Goal: Use online tool/utility: Utilize a website feature to perform a specific function

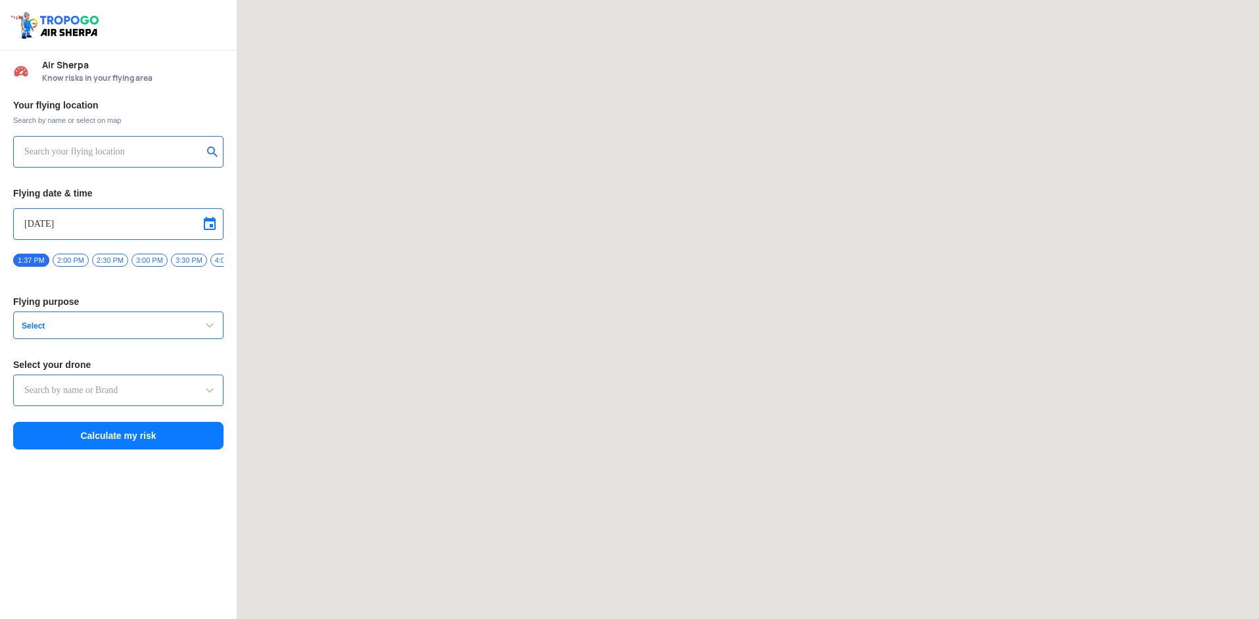
click at [163, 153] on input "text" at bounding box center [113, 152] width 178 height 16
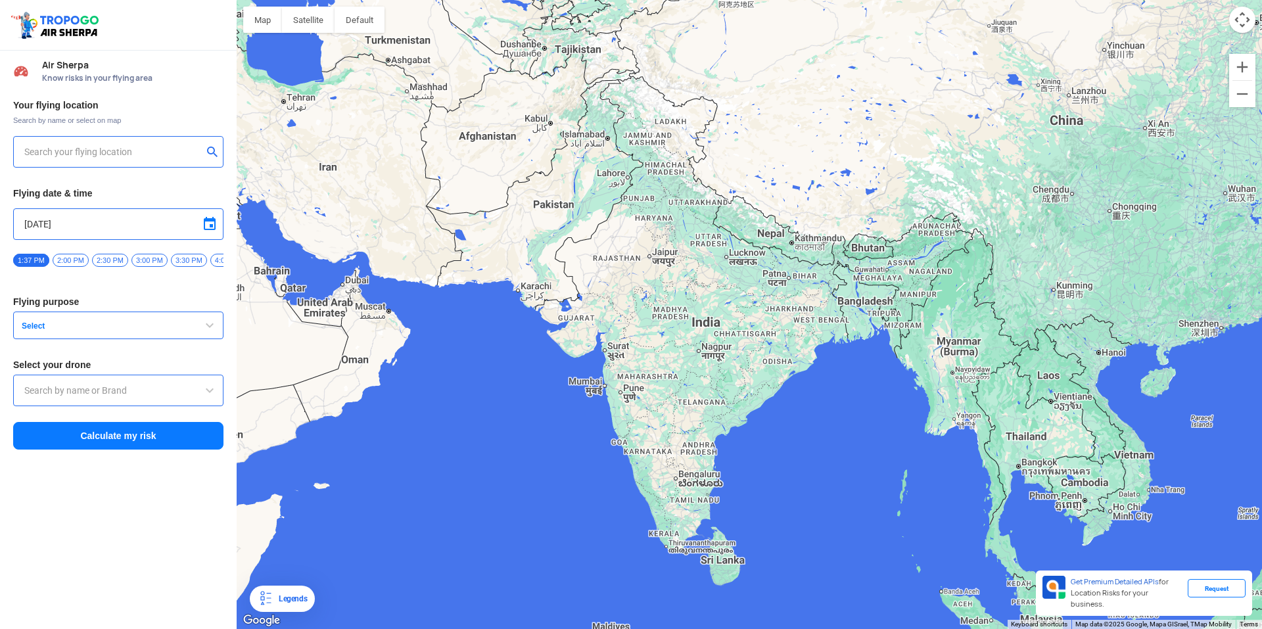
type input "[STREET_ADDRESS]"
click at [143, 339] on button "Select" at bounding box center [118, 326] width 210 height 28
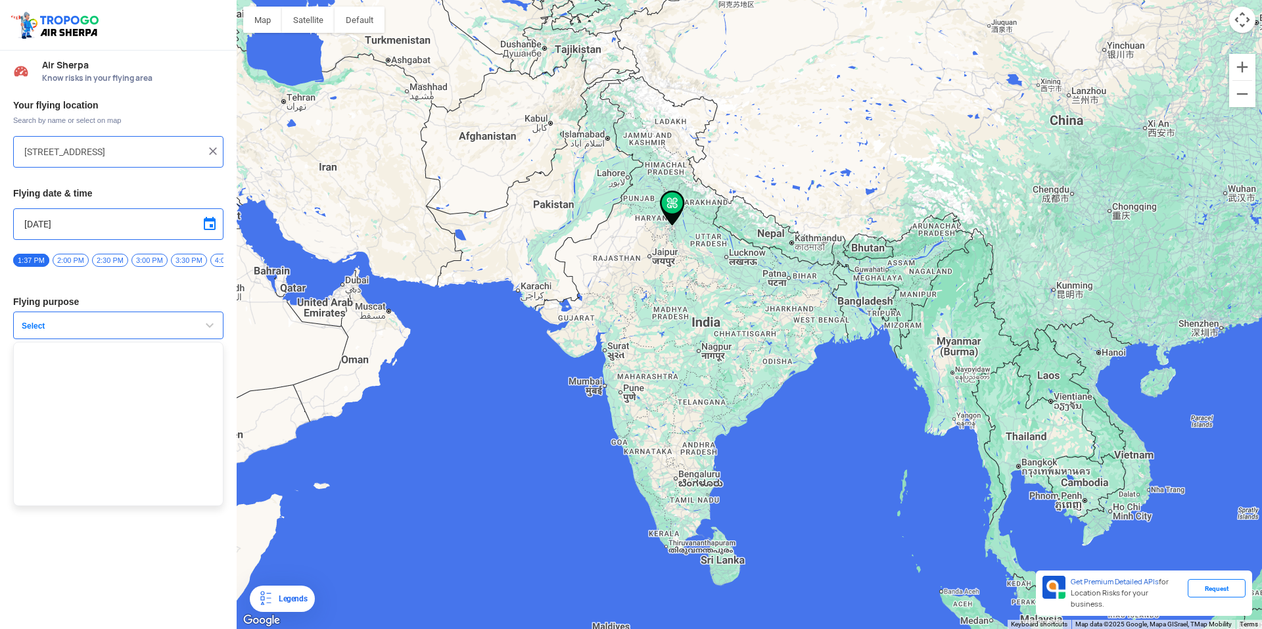
click at [181, 321] on button "Select" at bounding box center [118, 326] width 210 height 28
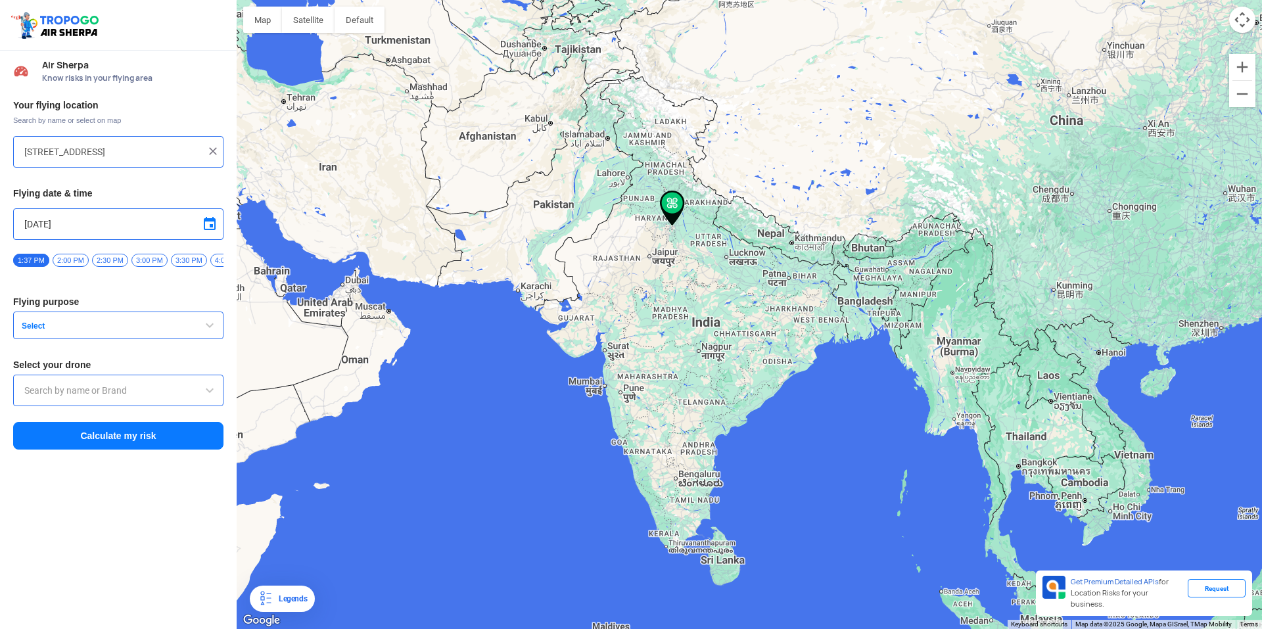
click at [179, 327] on span "Select" at bounding box center [98, 326] width 164 height 11
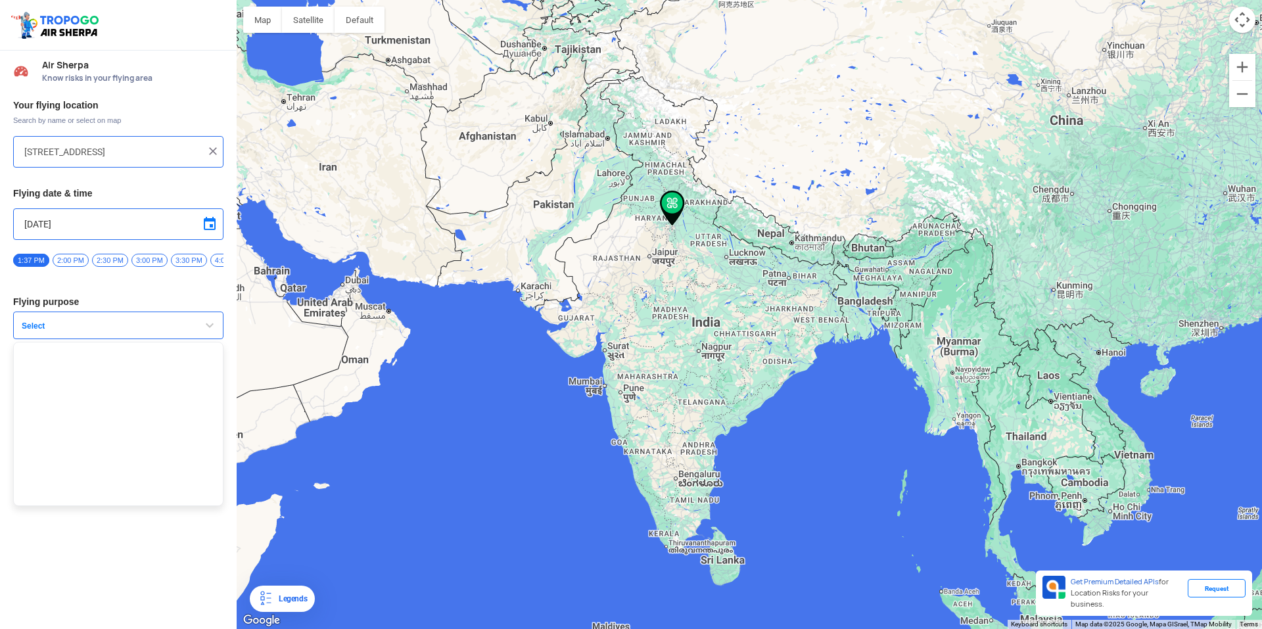
drag, startPoint x: 131, startPoint y: 371, endPoint x: 131, endPoint y: 378, distance: 7.3
click at [131, 372] on ul at bounding box center [118, 424] width 210 height 164
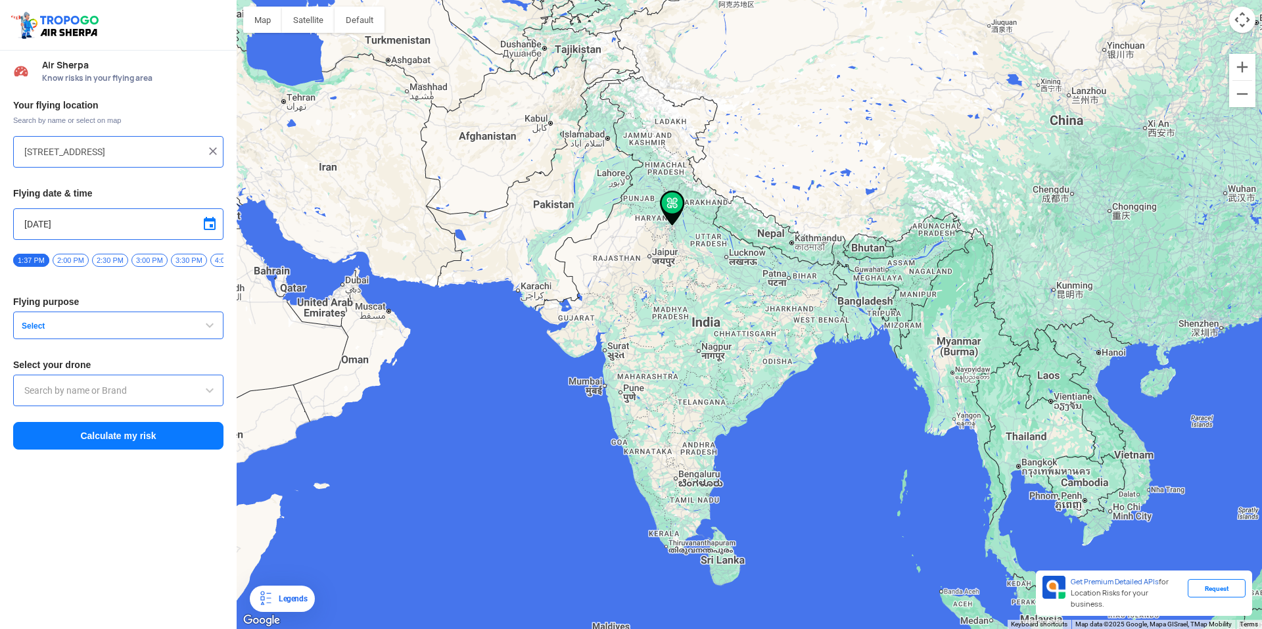
click at [97, 397] on input "text" at bounding box center [118, 391] width 188 height 16
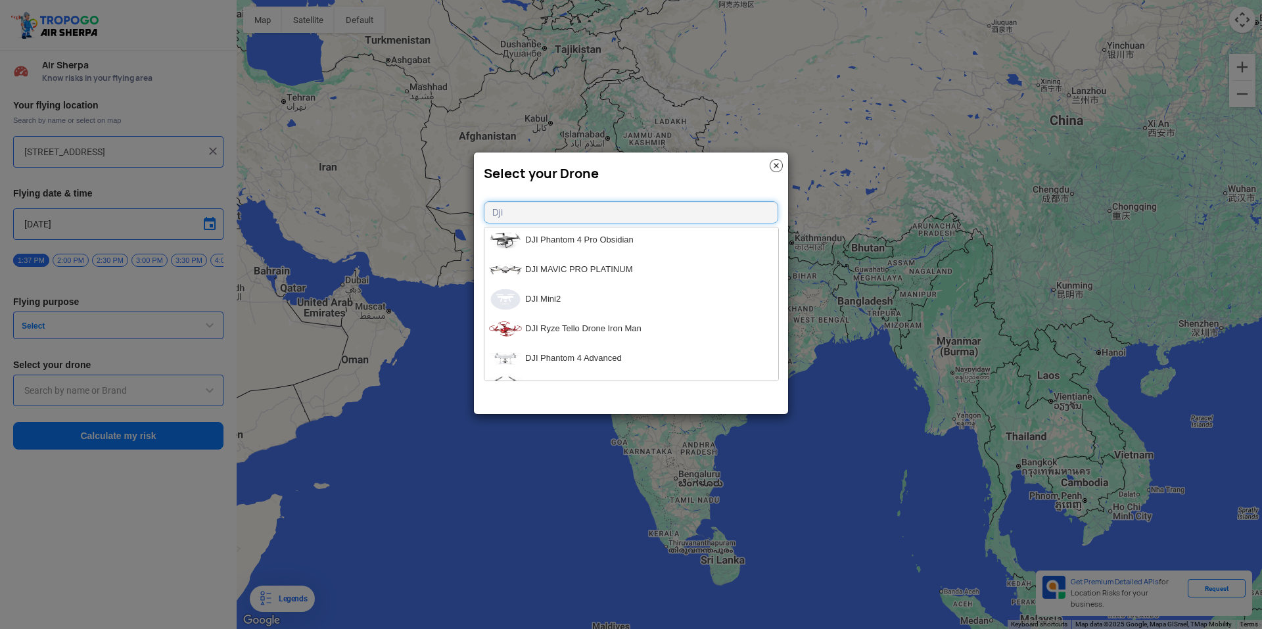
scroll to position [1119, 0]
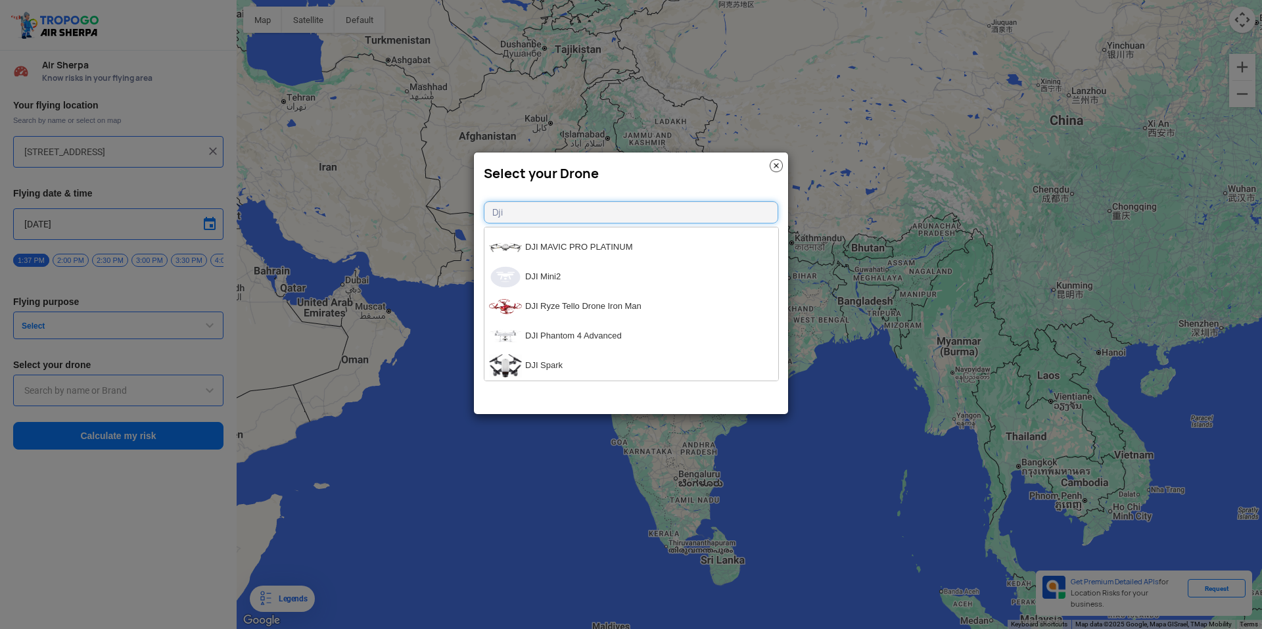
drag, startPoint x: 653, startPoint y: 212, endPoint x: 216, endPoint y: 196, distance: 437.5
click at [262, 204] on modal-container "Select your Drone Dji DJI Matrice 200 V2 DJI Ryze Tello Drone EDU DJI Mavic Air…" at bounding box center [631, 314] width 1262 height 629
type input "min"
click at [553, 336] on li "DJI Mini2" at bounding box center [632, 331] width 294 height 30
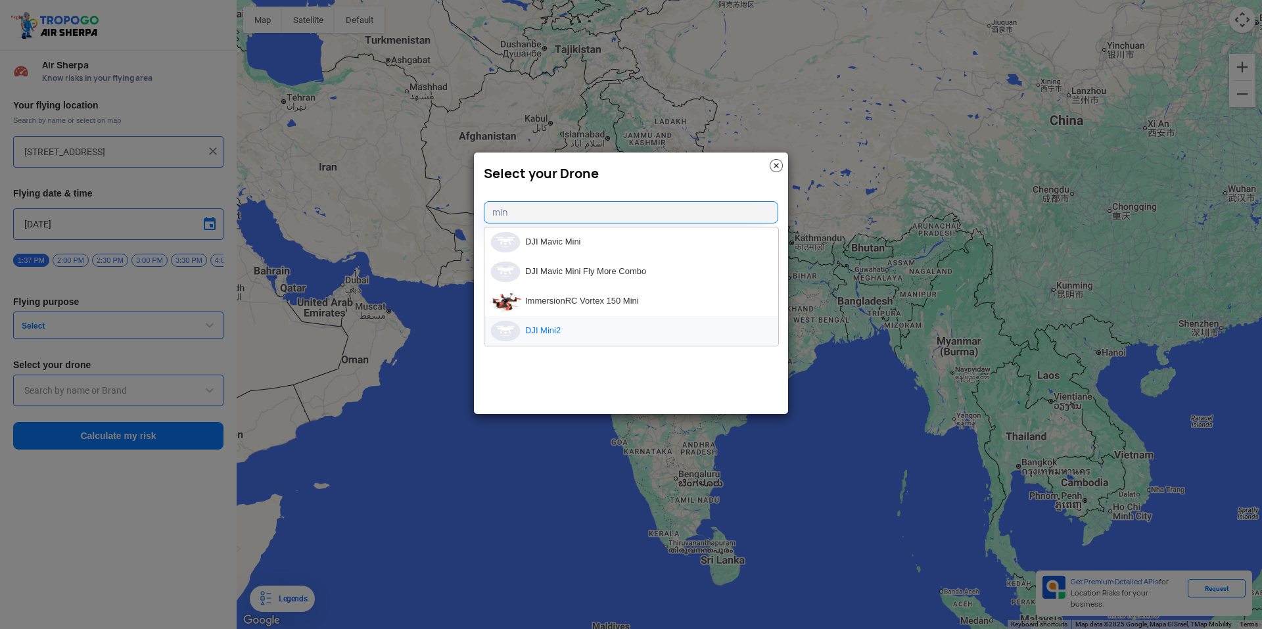
type input "DJI Mini2"
type input "[object Object]"
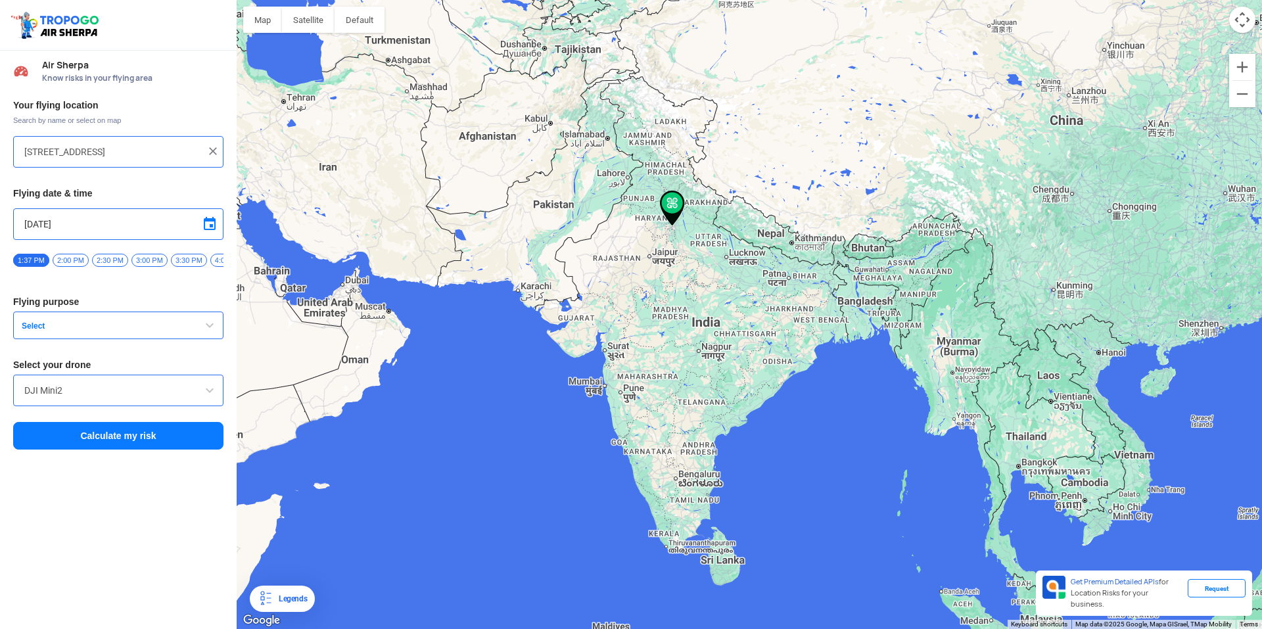
click at [114, 323] on button "Select" at bounding box center [118, 326] width 210 height 28
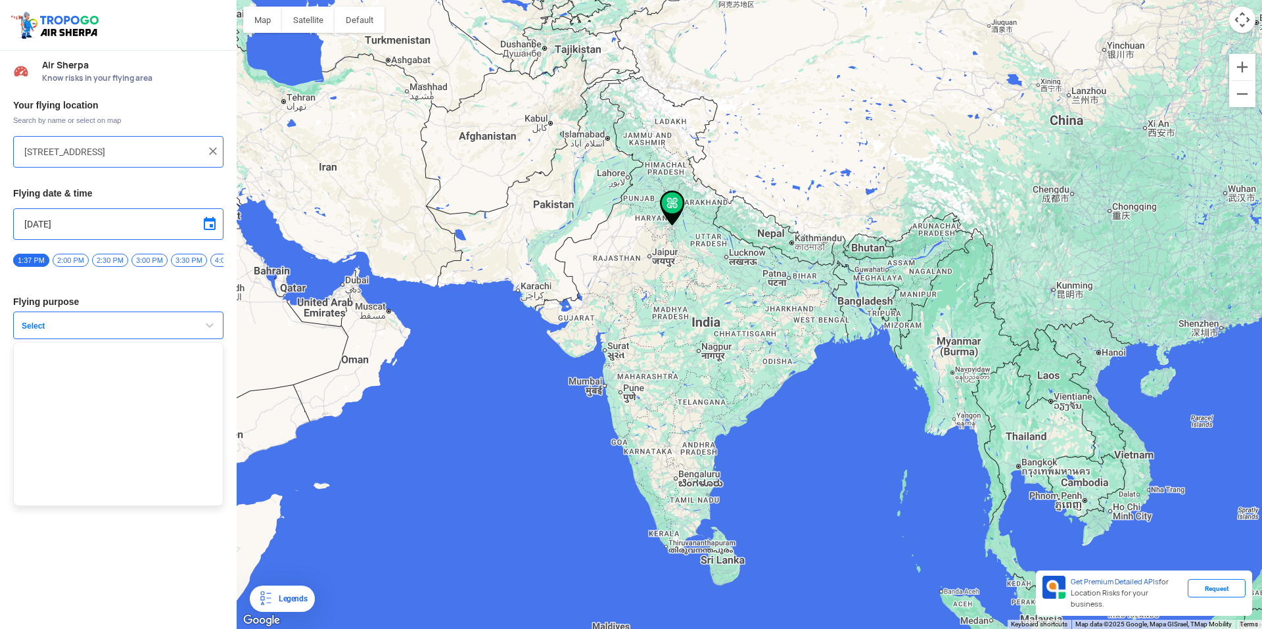
click at [137, 391] on ul at bounding box center [118, 424] width 210 height 164
click at [137, 389] on input "DJI Mini2" at bounding box center [118, 391] width 188 height 16
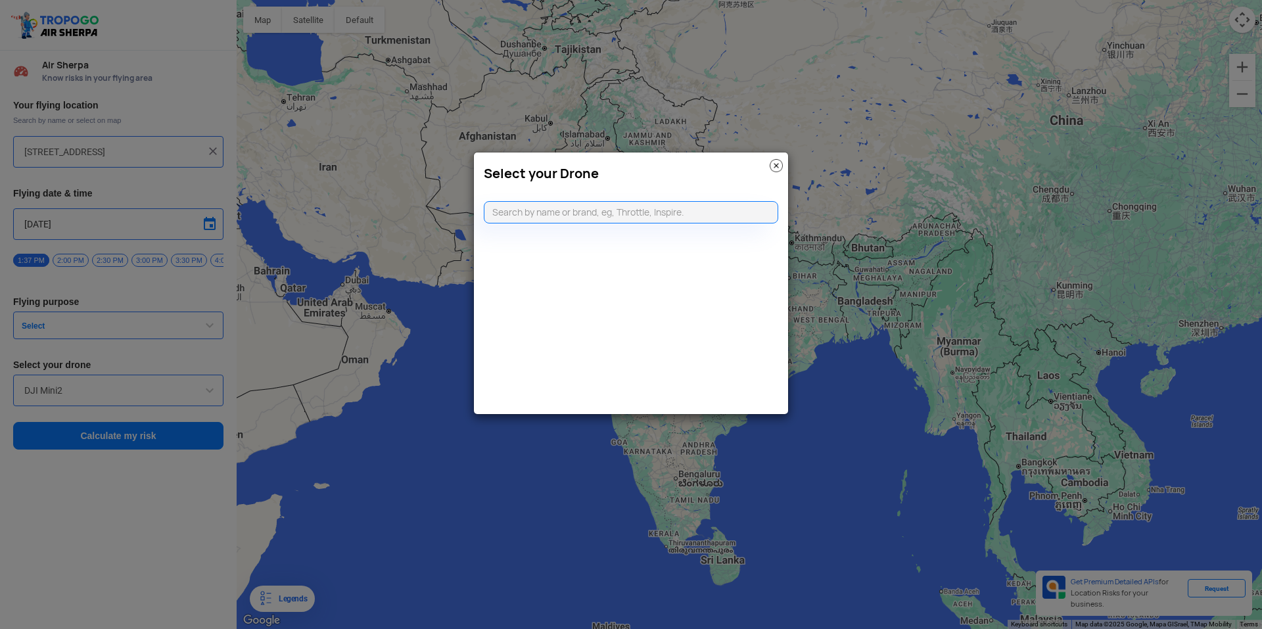
click at [137, 386] on modal-container "Select your Drone" at bounding box center [631, 314] width 1262 height 629
click at [593, 214] on input "text" at bounding box center [631, 212] width 295 height 22
click at [748, 179] on h3 "Select your Drone" at bounding box center [631, 174] width 295 height 16
click at [761, 169] on h3 "Select your Drone" at bounding box center [631, 174] width 295 height 16
click at [780, 162] on img at bounding box center [776, 165] width 13 height 13
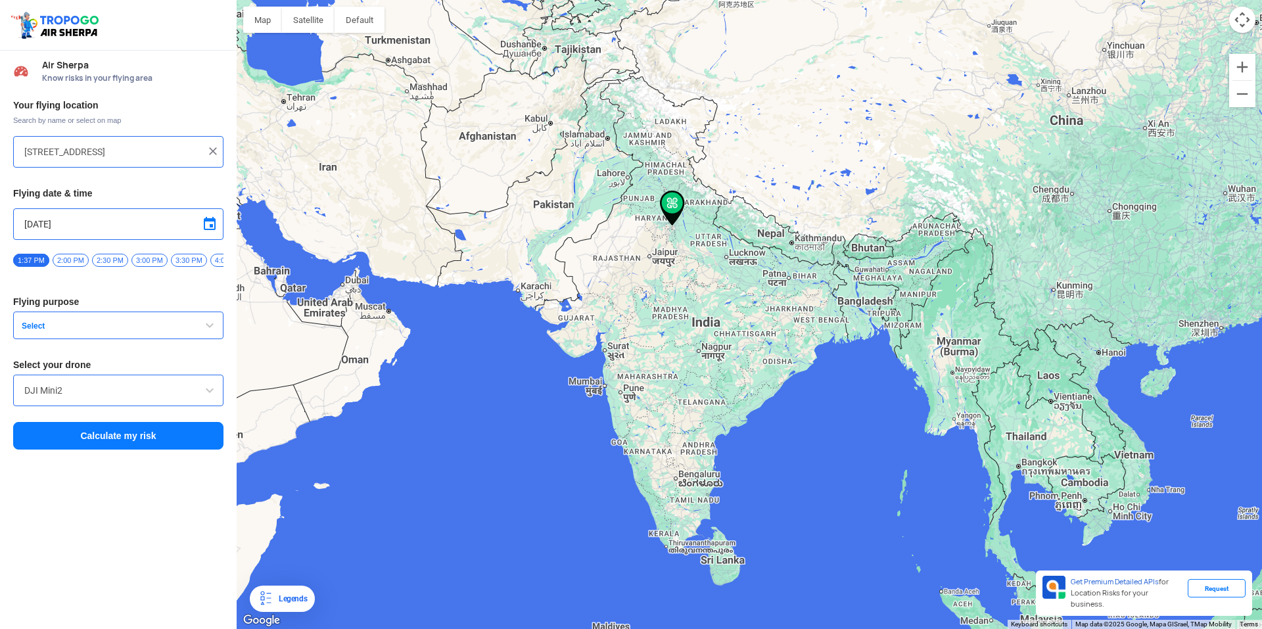
click at [143, 339] on button "Select" at bounding box center [118, 326] width 210 height 28
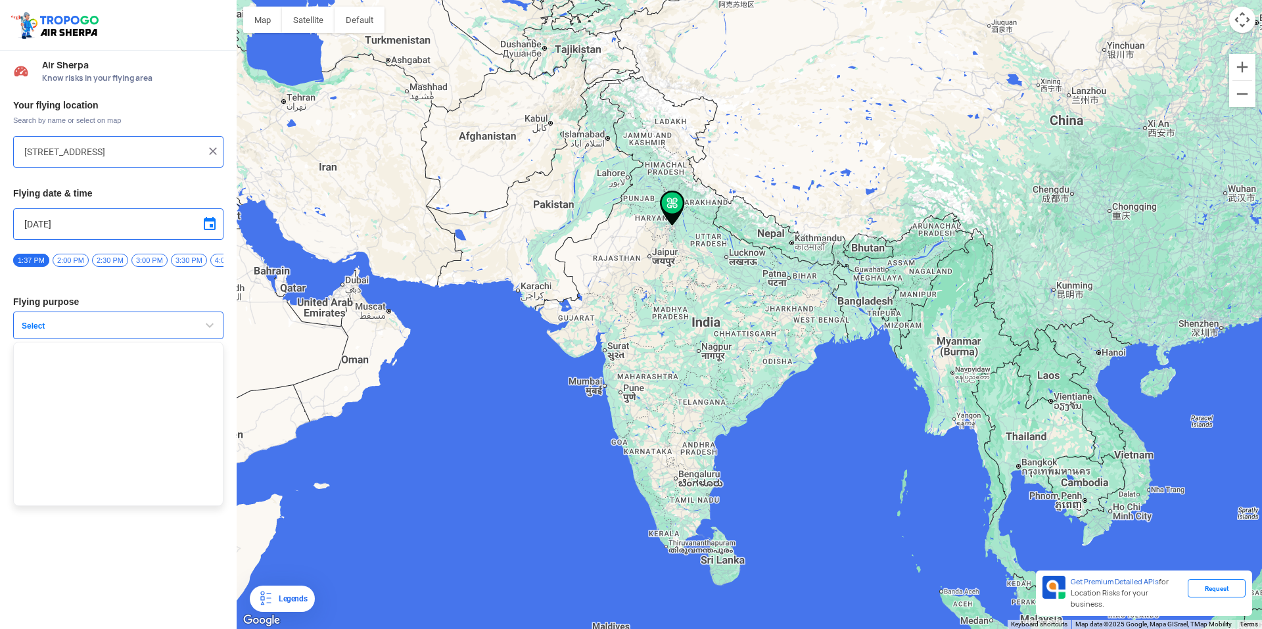
click at [221, 301] on div "Your flying location Search by name or select on map D-13, Prakash Industrial E…" at bounding box center [118, 275] width 237 height 365
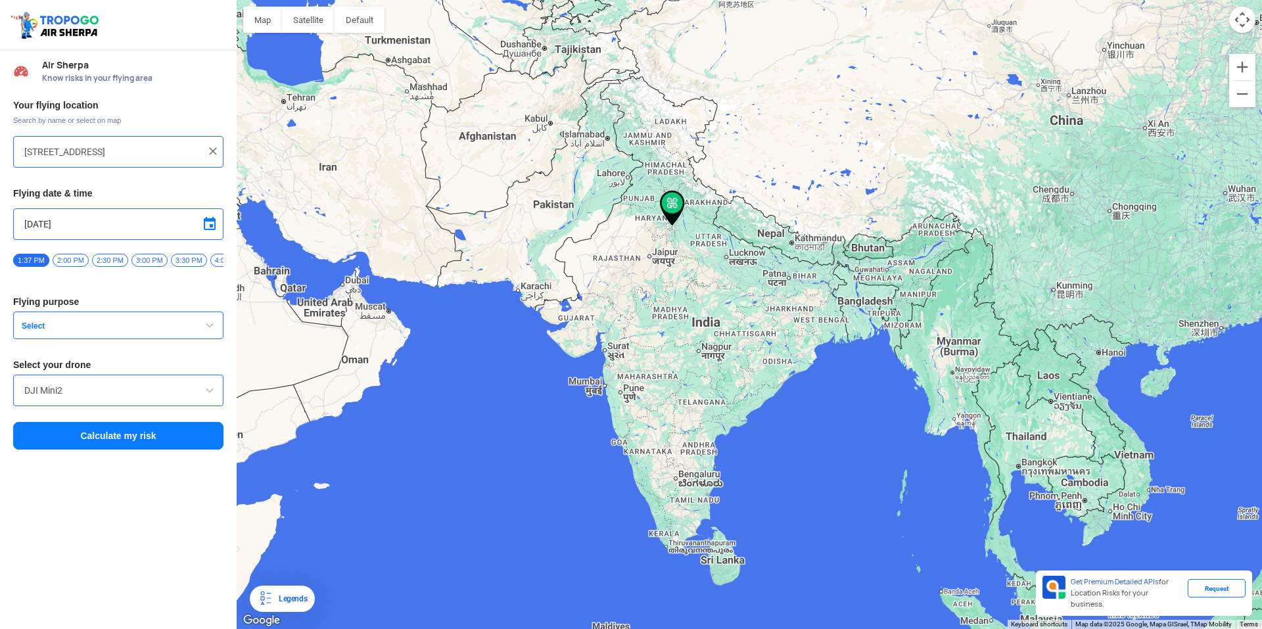
click at [161, 444] on button "Calculate my risk" at bounding box center [118, 436] width 210 height 28
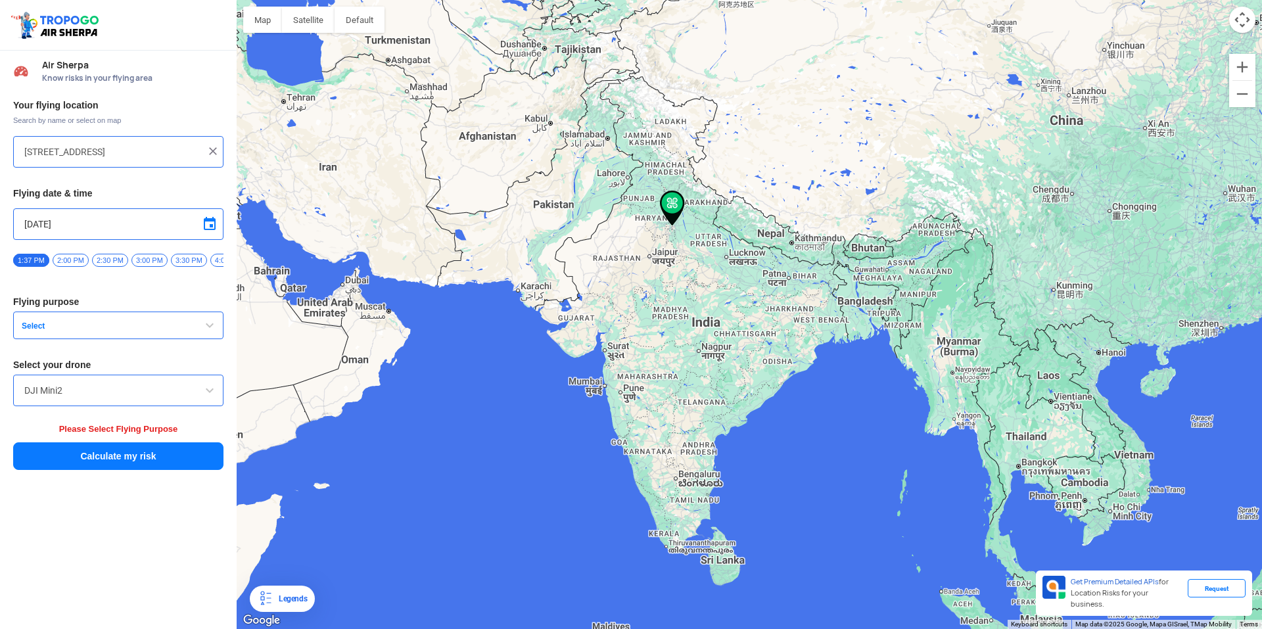
click at [185, 338] on button "Select" at bounding box center [118, 326] width 210 height 28
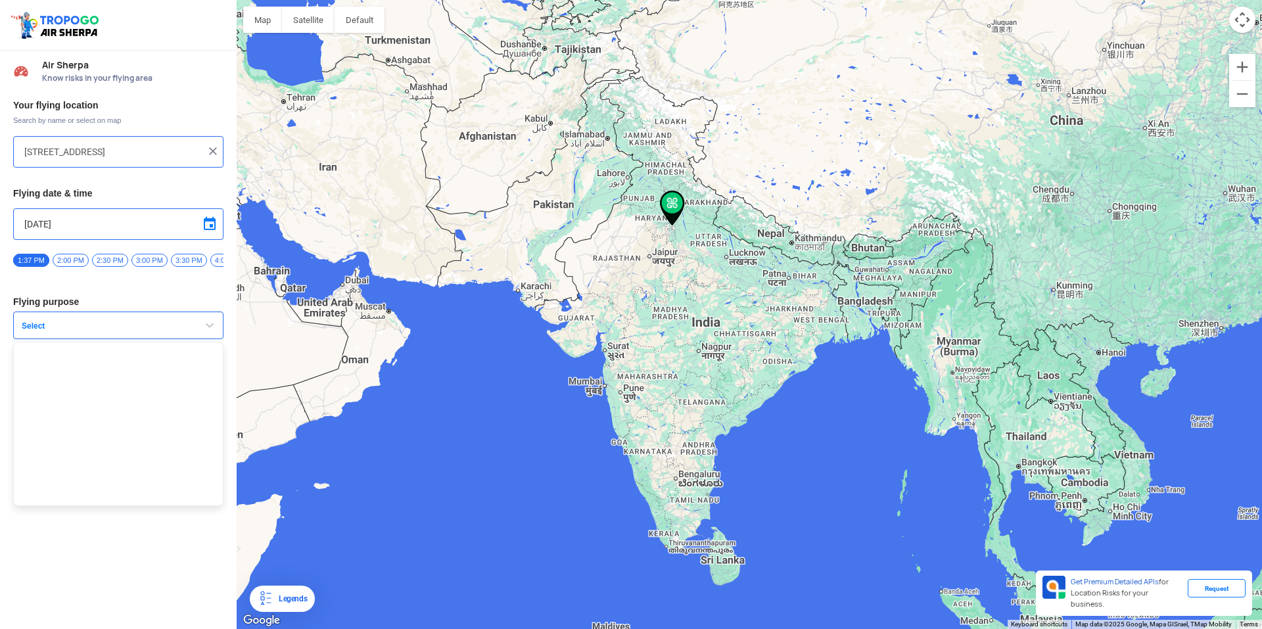
click at [208, 414] on ul at bounding box center [118, 424] width 210 height 164
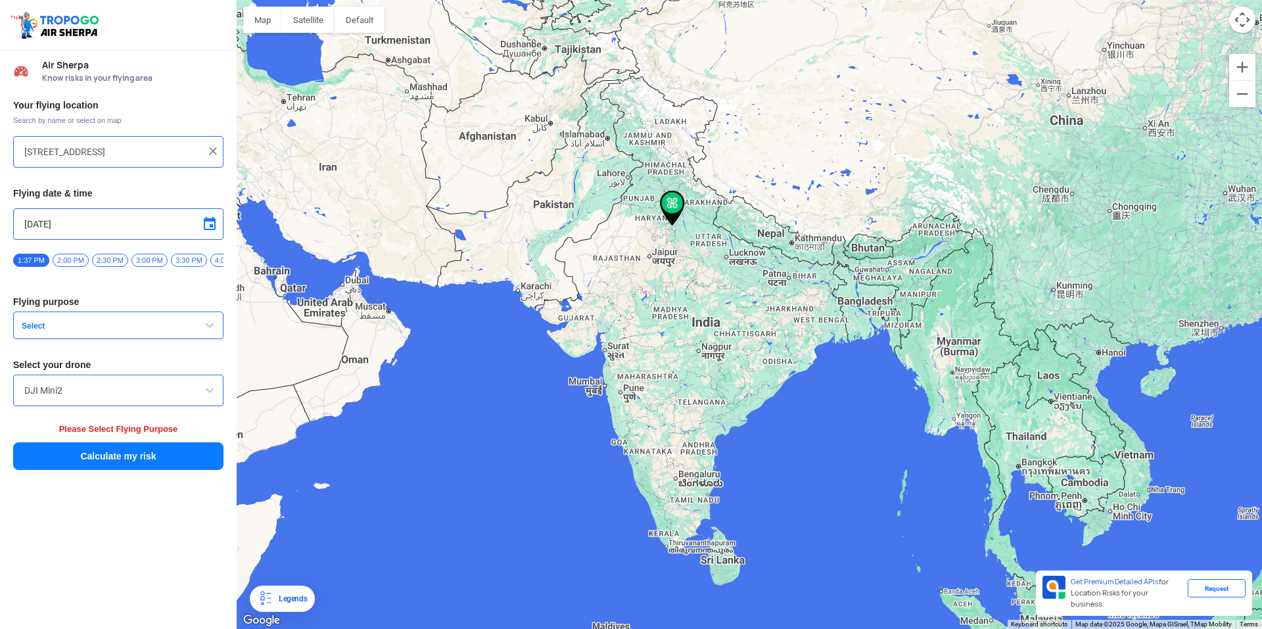
click at [201, 327] on button "Select" at bounding box center [118, 326] width 210 height 28
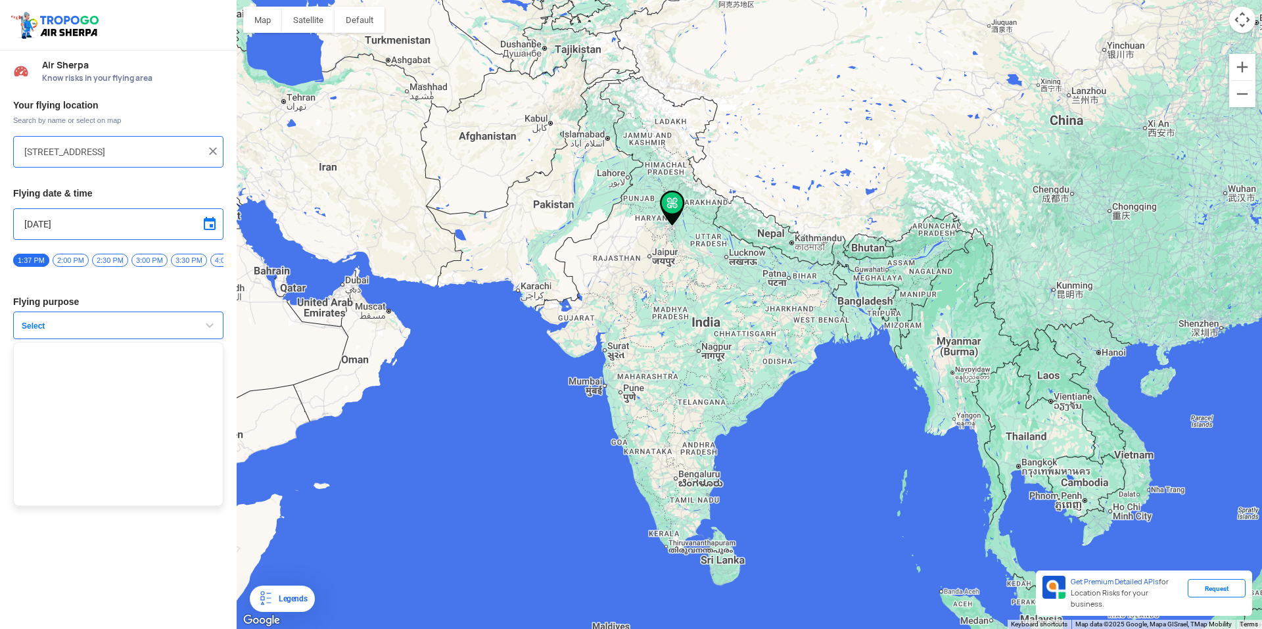
click at [0, 352] on div "Your flying location Search by name or select on map D-13, Prakash Industrial E…" at bounding box center [118, 285] width 237 height 385
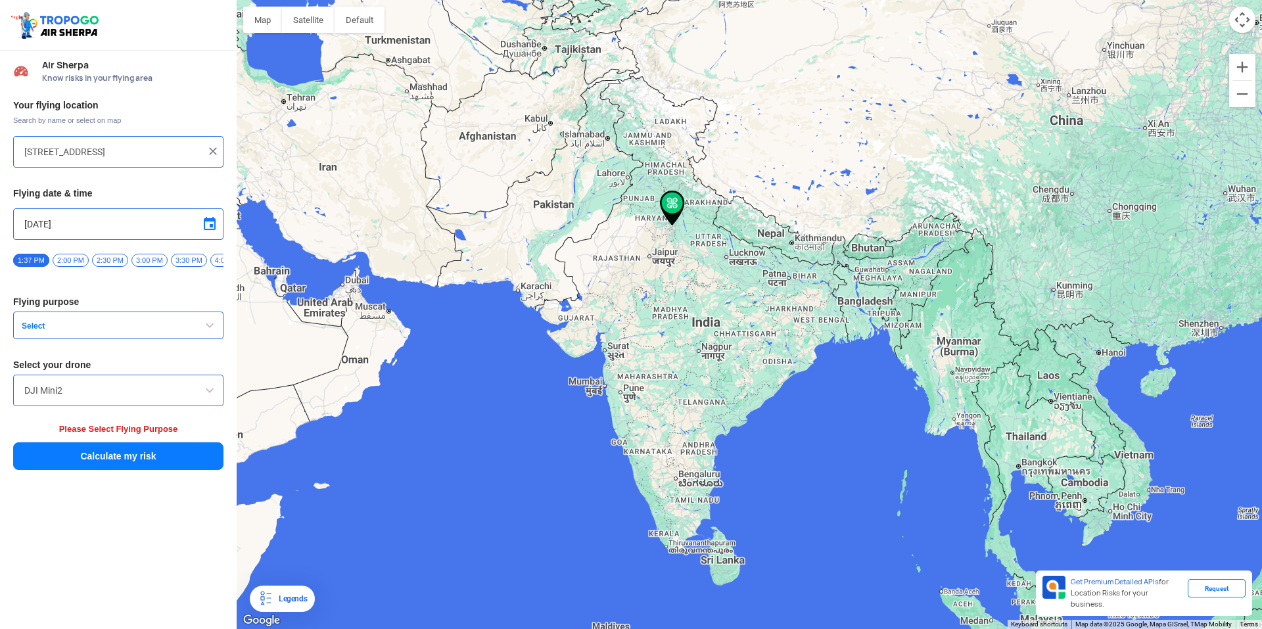
click at [91, 347] on div "Your flying location Search by name or select on map D-13, Prakash Industrial E…" at bounding box center [118, 285] width 237 height 385
click at [96, 337] on button "Select" at bounding box center [118, 326] width 210 height 28
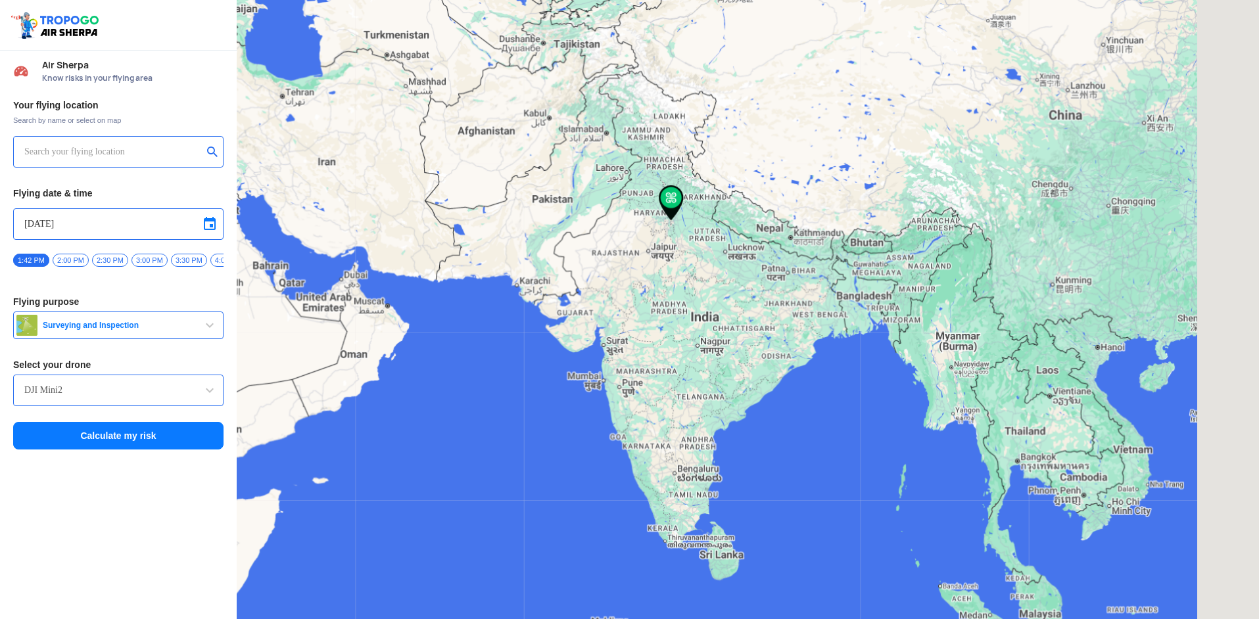
type input "D-13, Prakash Industrial Estate, Sahibabad Industrial Area Site 4, Sahibabad, G…"
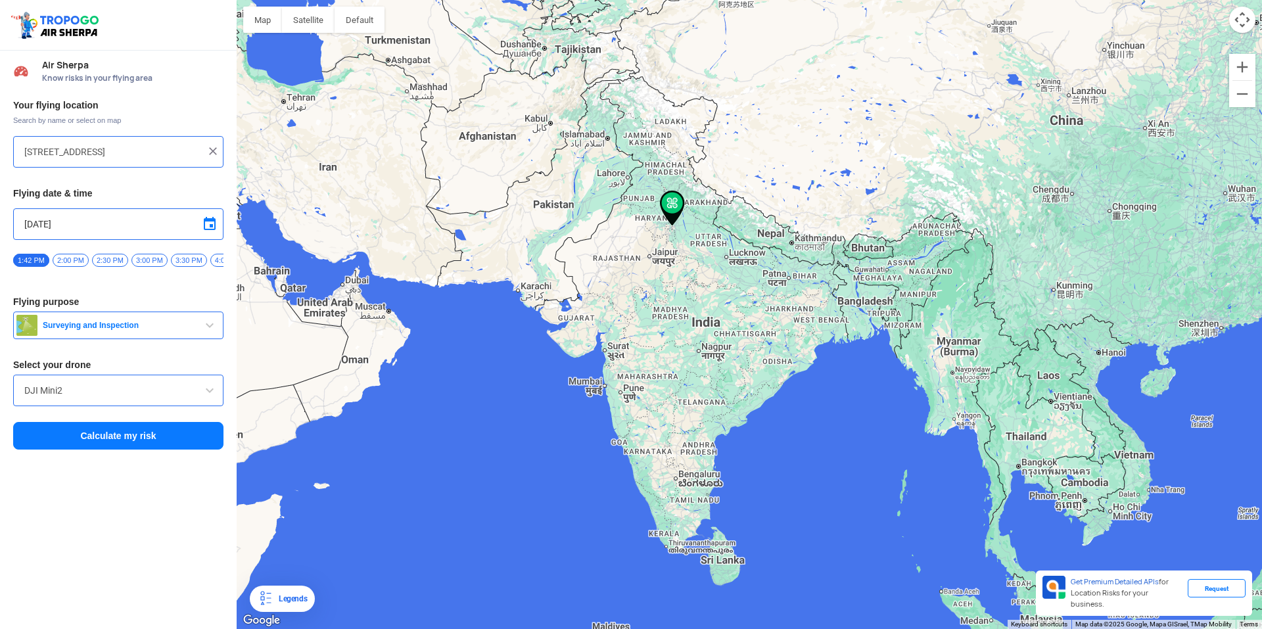
click at [134, 450] on button "Calculate my risk" at bounding box center [118, 436] width 210 height 28
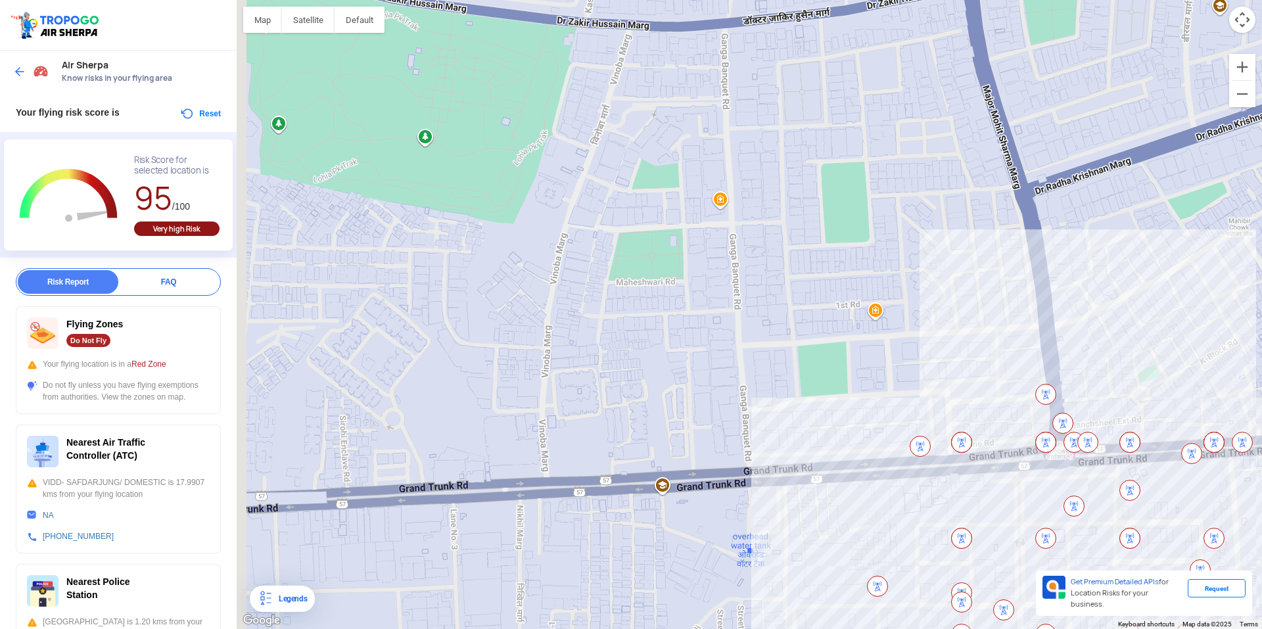
drag, startPoint x: 576, startPoint y: 329, endPoint x: 815, endPoint y: 348, distance: 239.4
click at [815, 348] on div at bounding box center [750, 314] width 1026 height 629
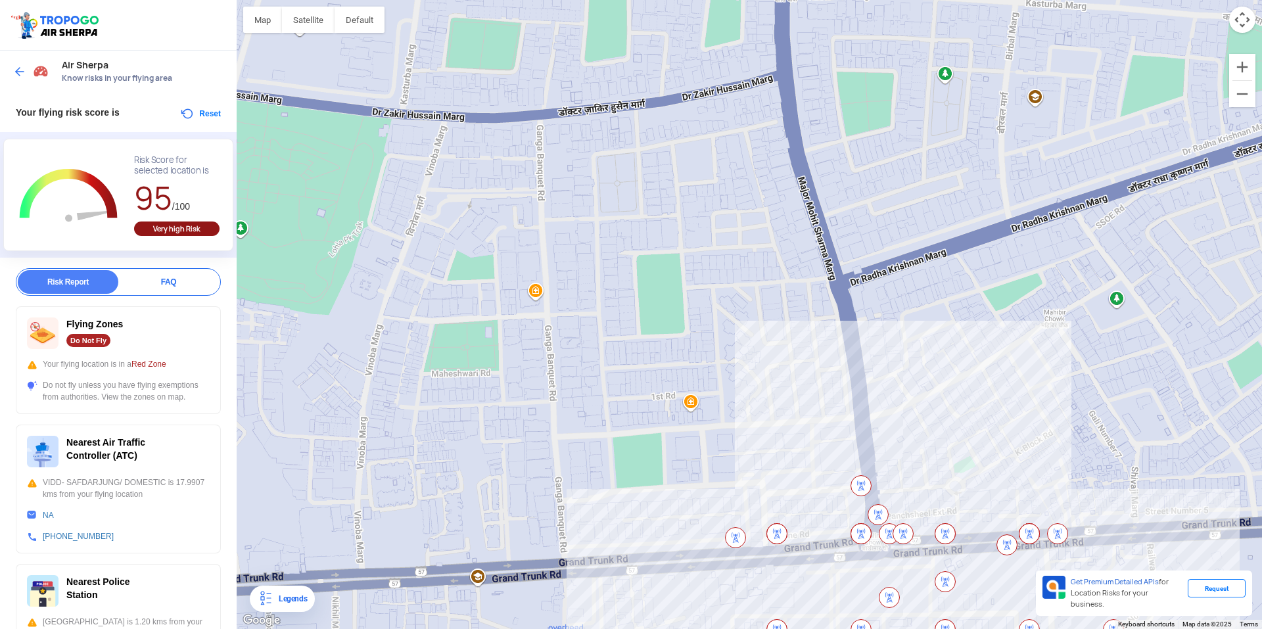
drag, startPoint x: 866, startPoint y: 355, endPoint x: 709, endPoint y: 212, distance: 212.7
click at [709, 212] on div at bounding box center [750, 314] width 1026 height 629
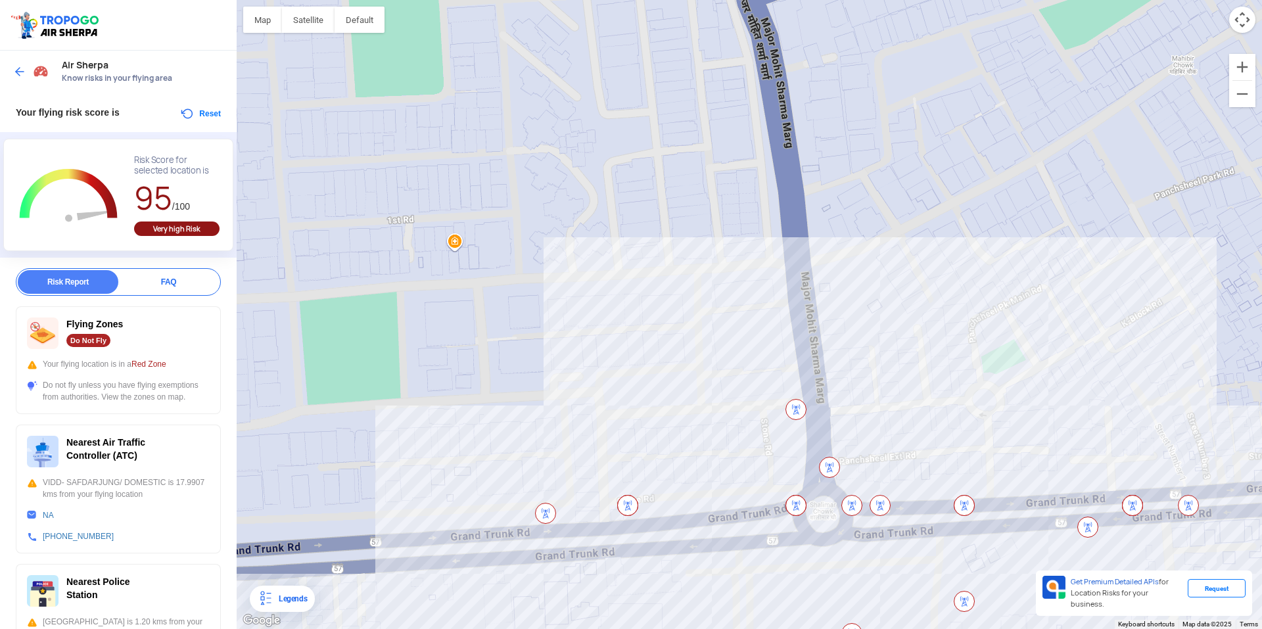
drag, startPoint x: 865, startPoint y: 408, endPoint x: 749, endPoint y: 176, distance: 260.2
click at [749, 176] on div at bounding box center [750, 314] width 1026 height 629
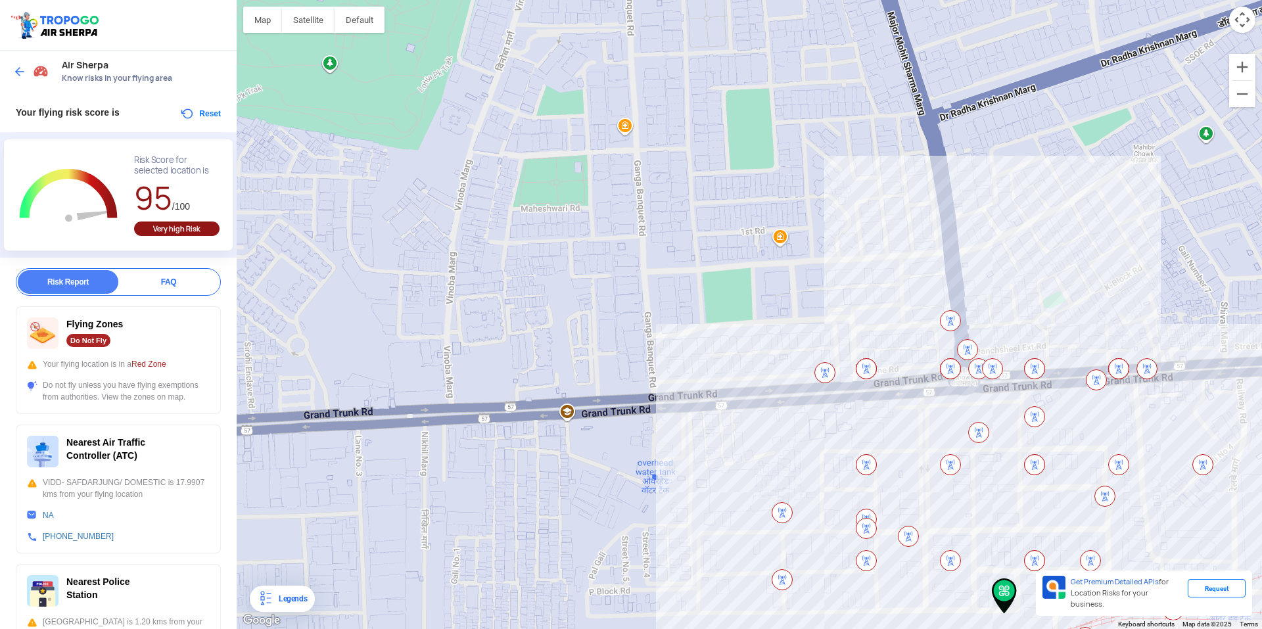
drag, startPoint x: 665, startPoint y: 222, endPoint x: 852, endPoint y: 245, distance: 188.1
click at [852, 245] on div at bounding box center [750, 314] width 1026 height 629
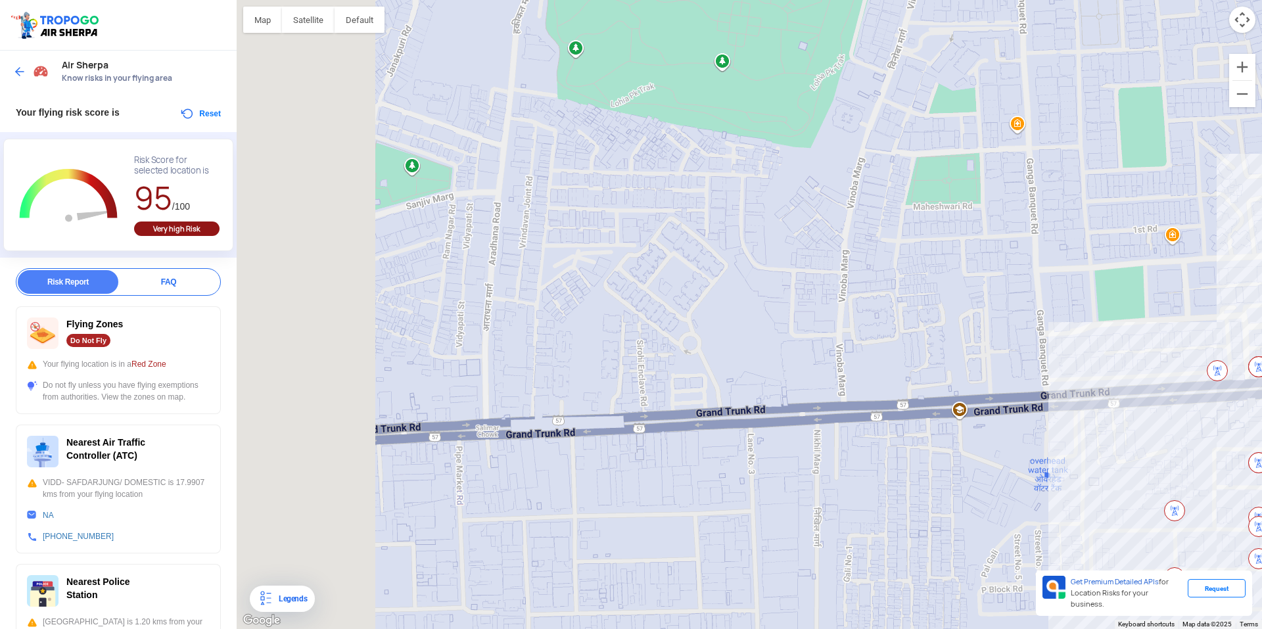
drag, startPoint x: 547, startPoint y: 271, endPoint x: 933, endPoint y: 268, distance: 385.9
click at [933, 268] on div at bounding box center [750, 314] width 1026 height 629
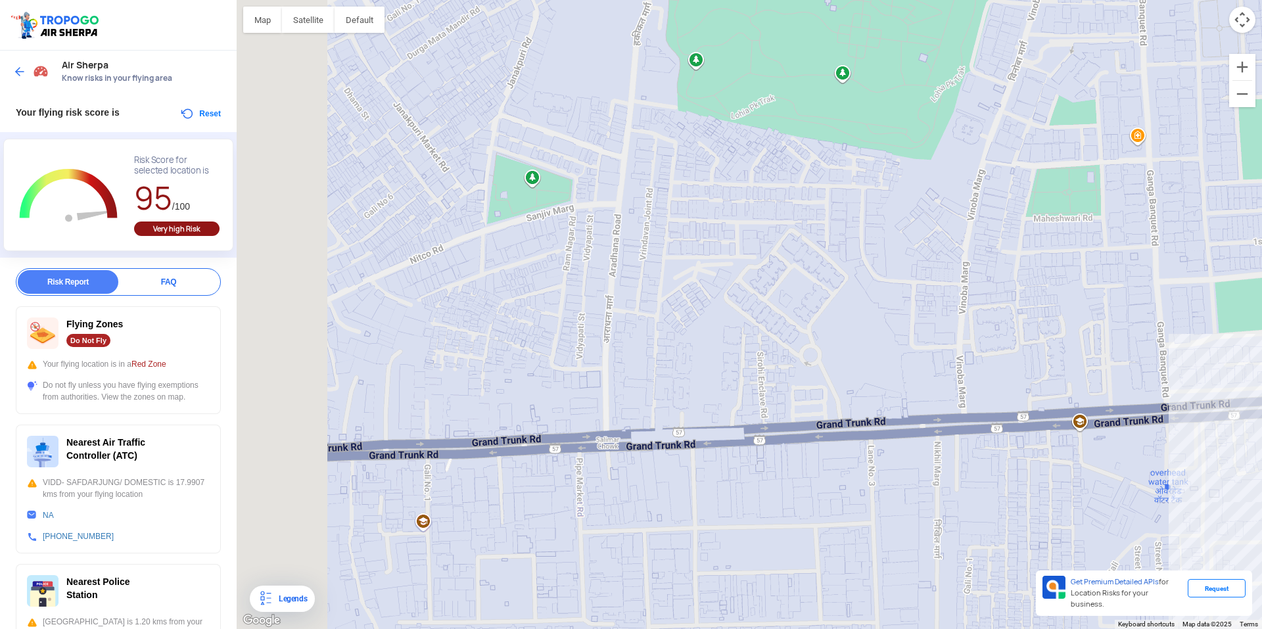
drag, startPoint x: 592, startPoint y: 293, endPoint x: 713, endPoint y: 306, distance: 122.3
click at [715, 306] on div at bounding box center [750, 314] width 1026 height 629
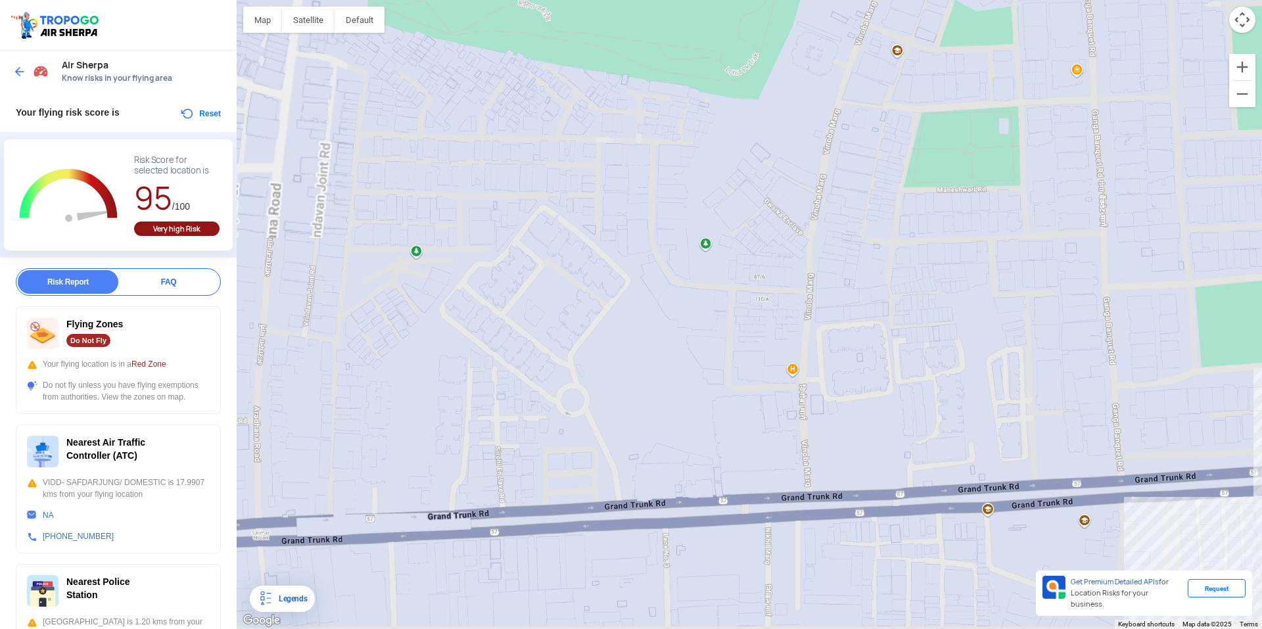
drag, startPoint x: 828, startPoint y: 319, endPoint x: 830, endPoint y: 266, distance: 52.6
click at [830, 266] on div at bounding box center [750, 314] width 1026 height 629
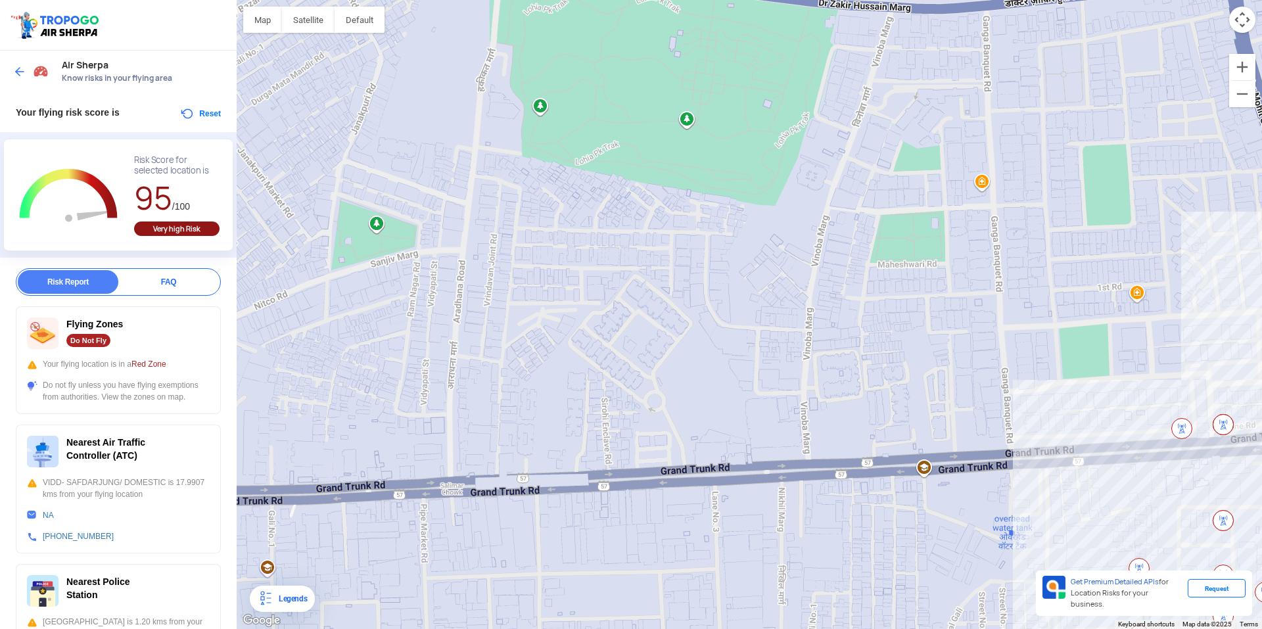
click at [19, 68] on img at bounding box center [19, 71] width 13 height 13
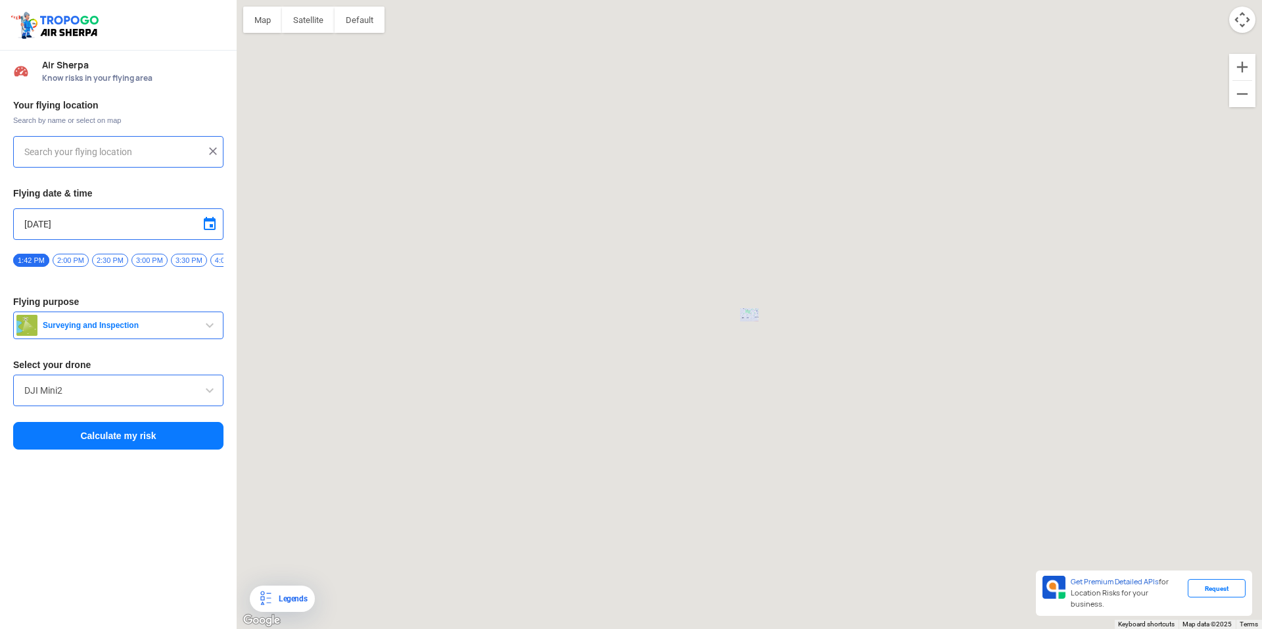
type input "D-13, Prakash Industrial Estate, Sahibabad Industrial Area Site 4, Sahibabad, G…"
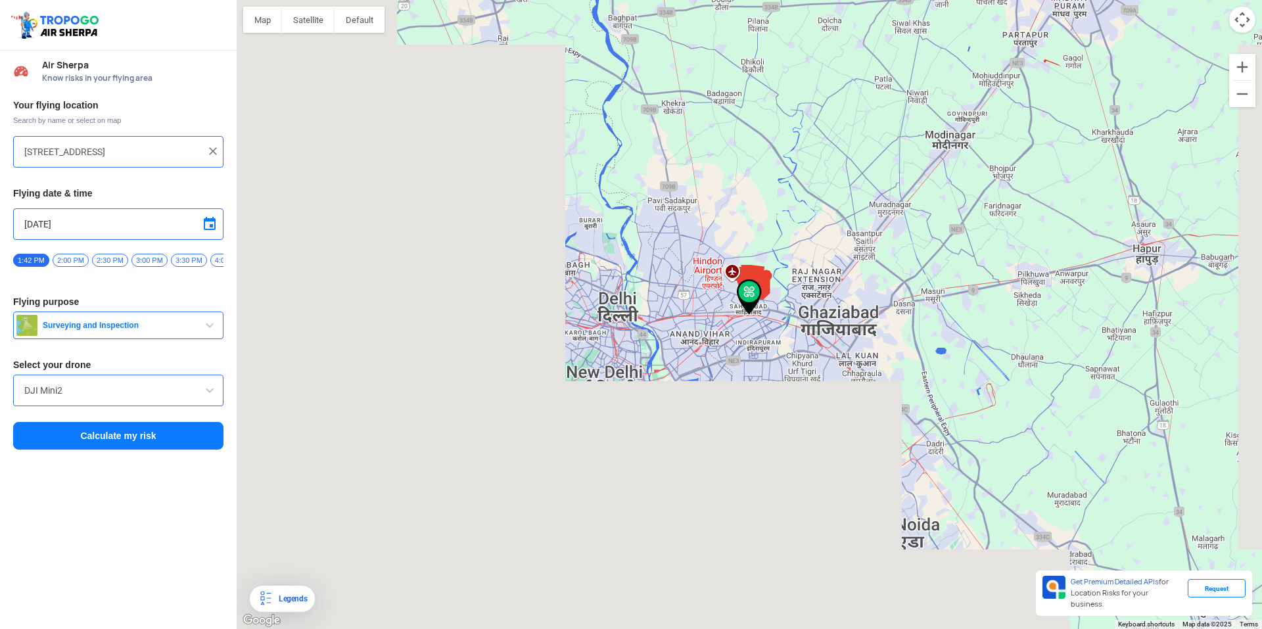
click at [100, 160] on div "D-13, Prakash Industrial Estate, Sahibabad Industrial Area Site 4, Sahibabad, G…" at bounding box center [118, 152] width 210 height 32
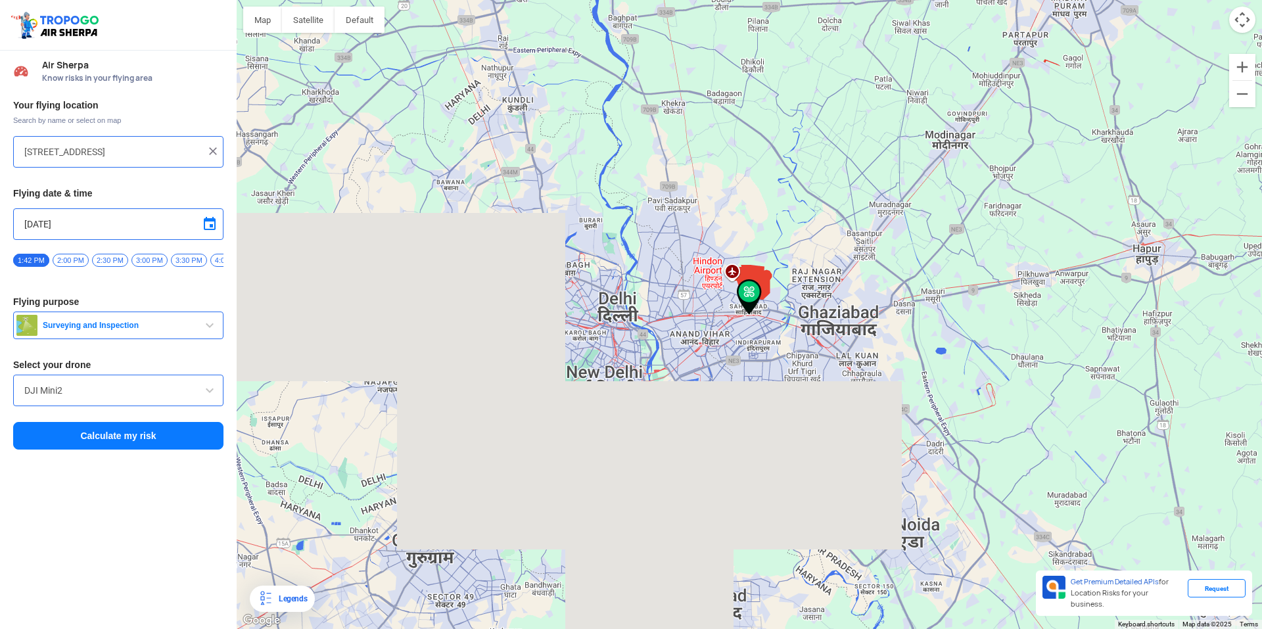
click at [102, 155] on input "D-13, Prakash Industrial Estate, Sahibabad Industrial Area Site 4, Sahibabad, G…" at bounding box center [113, 152] width 178 height 16
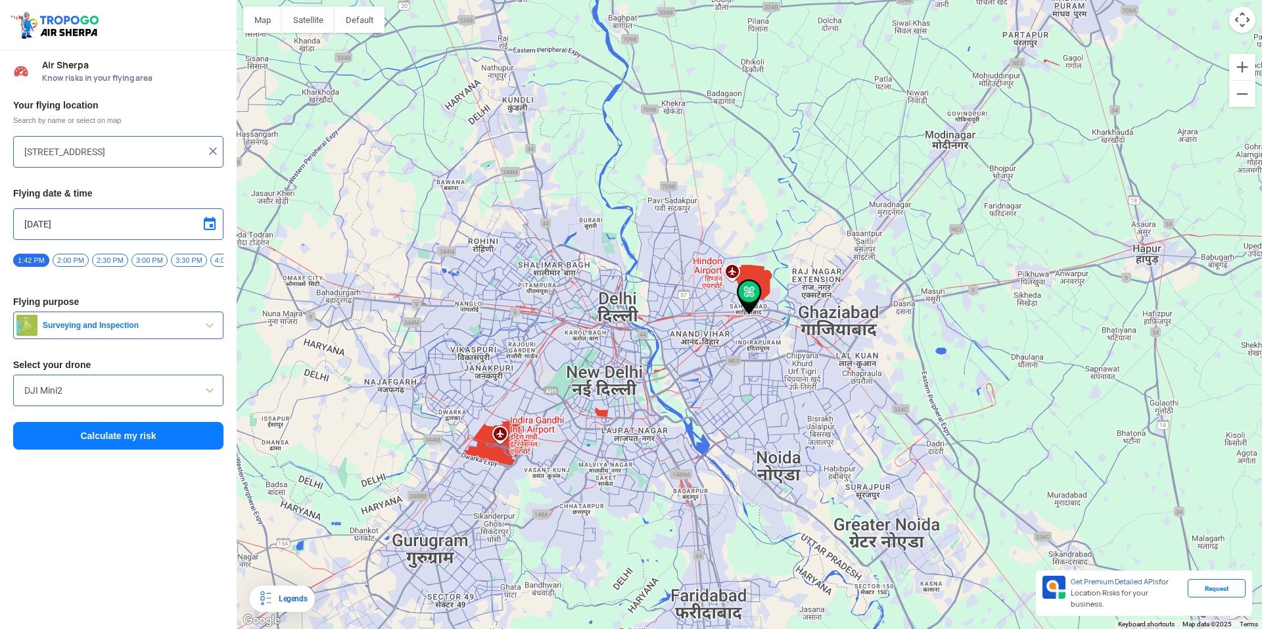
click at [208, 151] on img at bounding box center [212, 151] width 13 height 13
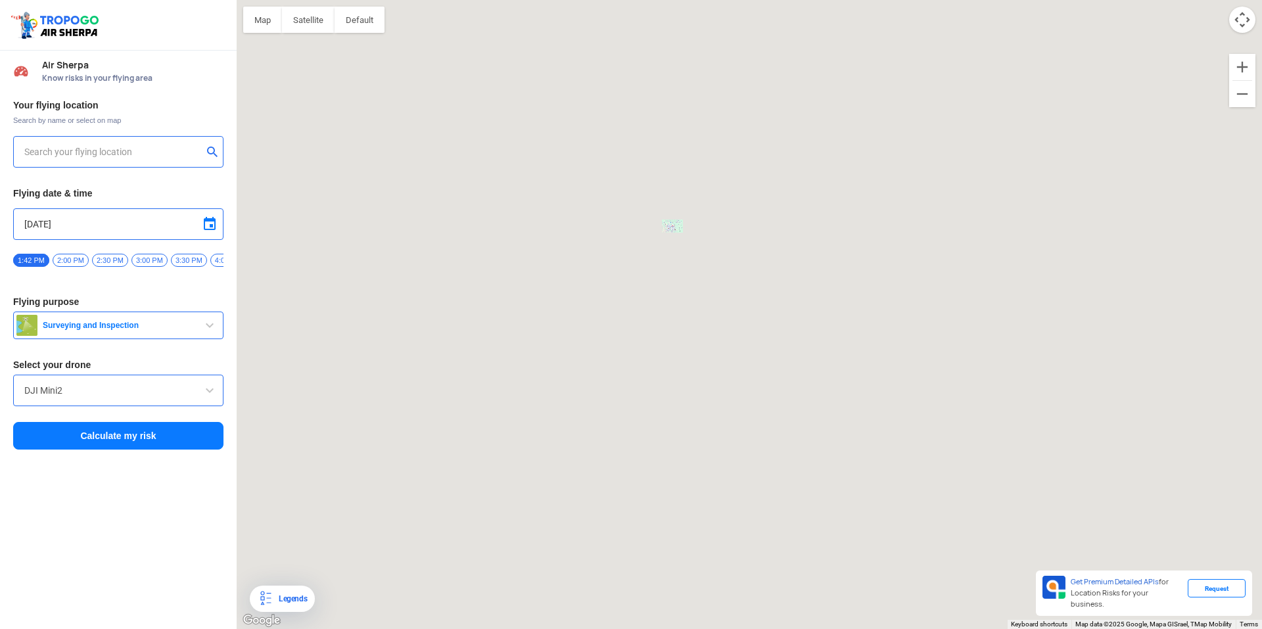
click at [178, 151] on input "text" at bounding box center [113, 152] width 178 height 16
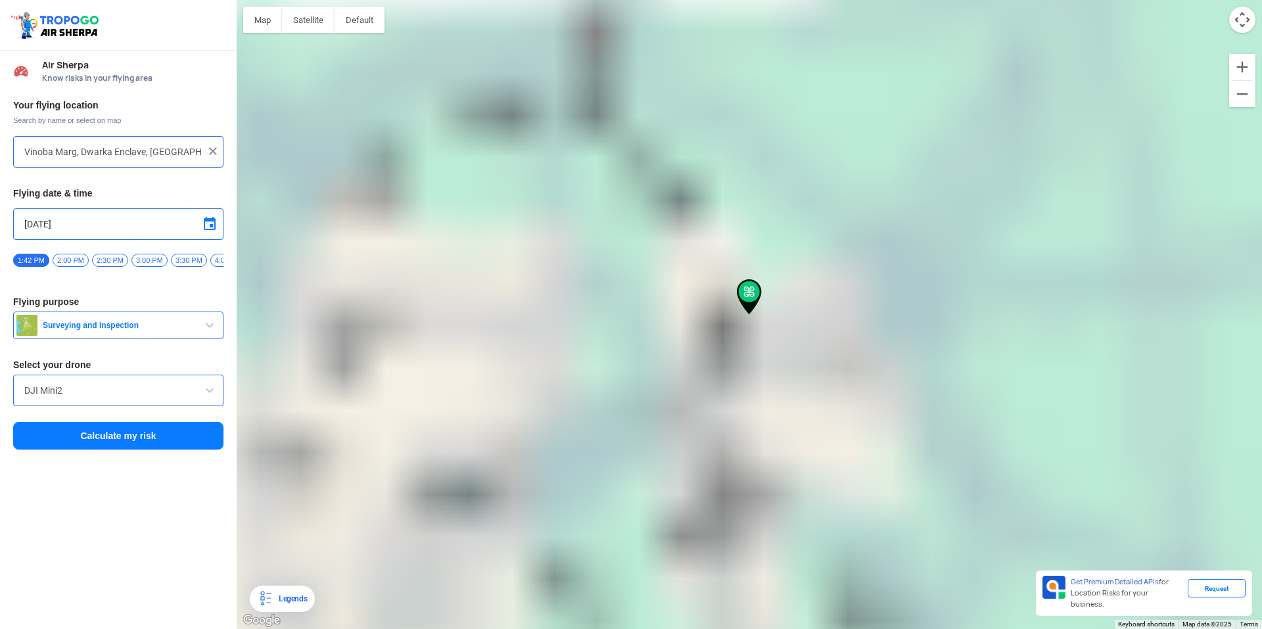
type input "E/6, Dwarka Enclave, Raj Bagh, Sahibabad, Ghaziabad, Uttar Pradesh 201005, India"
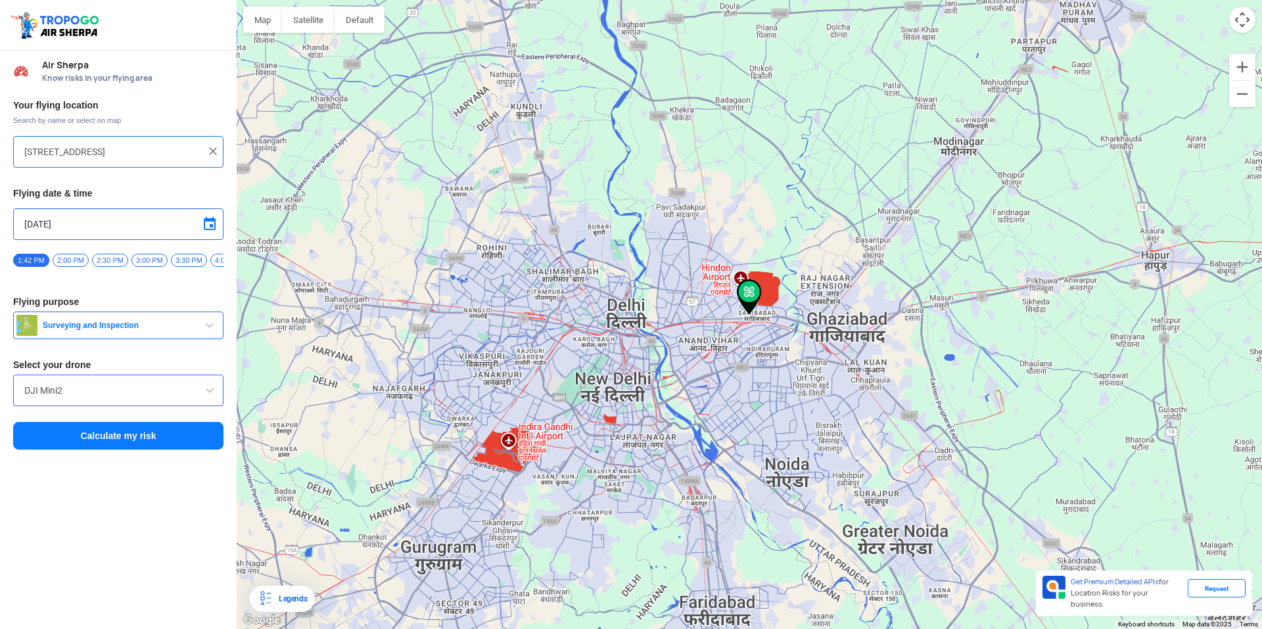
click at [171, 442] on button "Calculate my risk" at bounding box center [118, 436] width 210 height 28
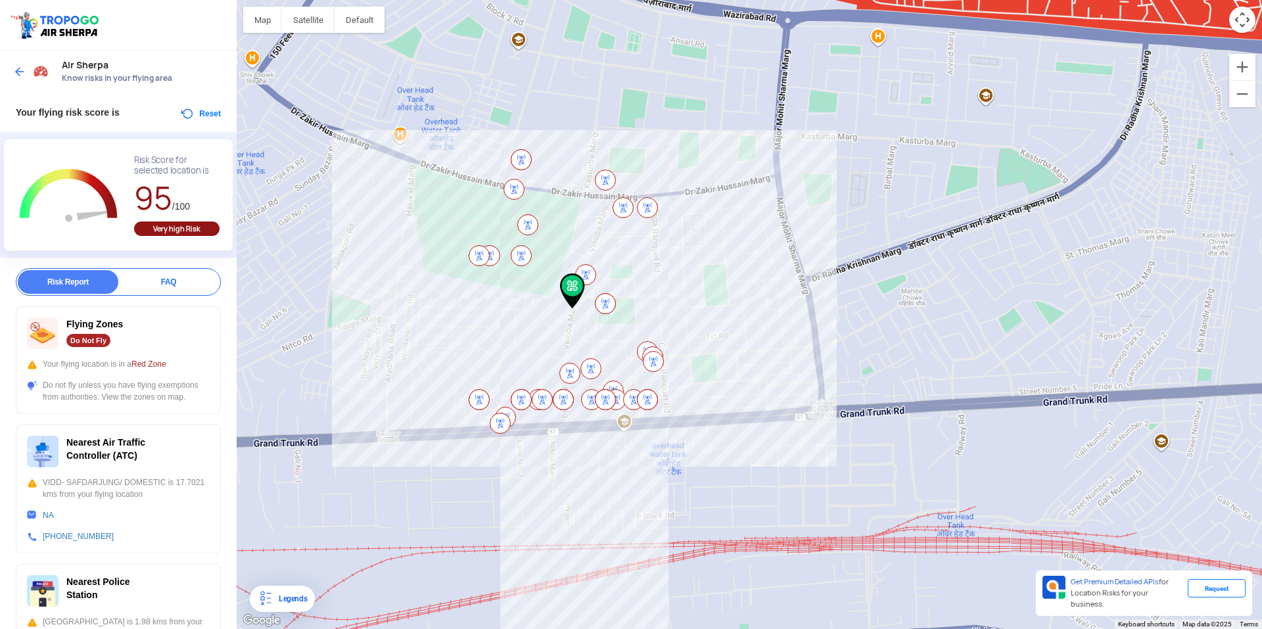
click at [18, 70] on img at bounding box center [19, 71] width 13 height 13
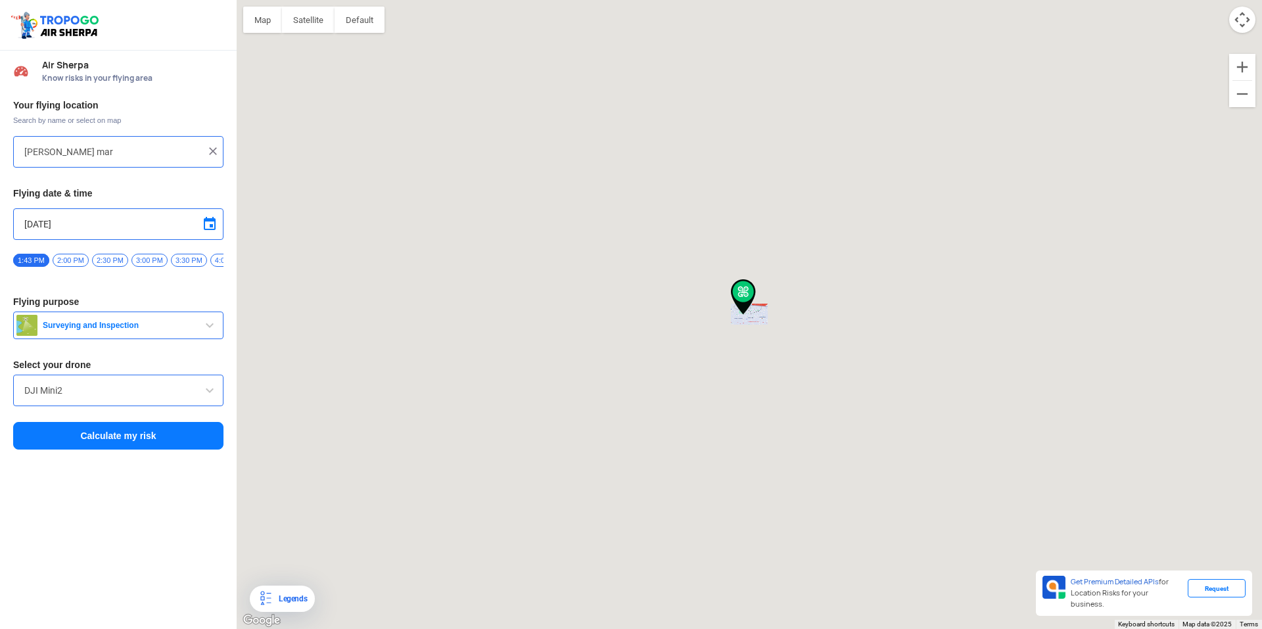
type input "E/6, Dwarka Enclave, Raj Bagh, Sahibabad, Ghaziabad, Uttar Pradesh 201005, India"
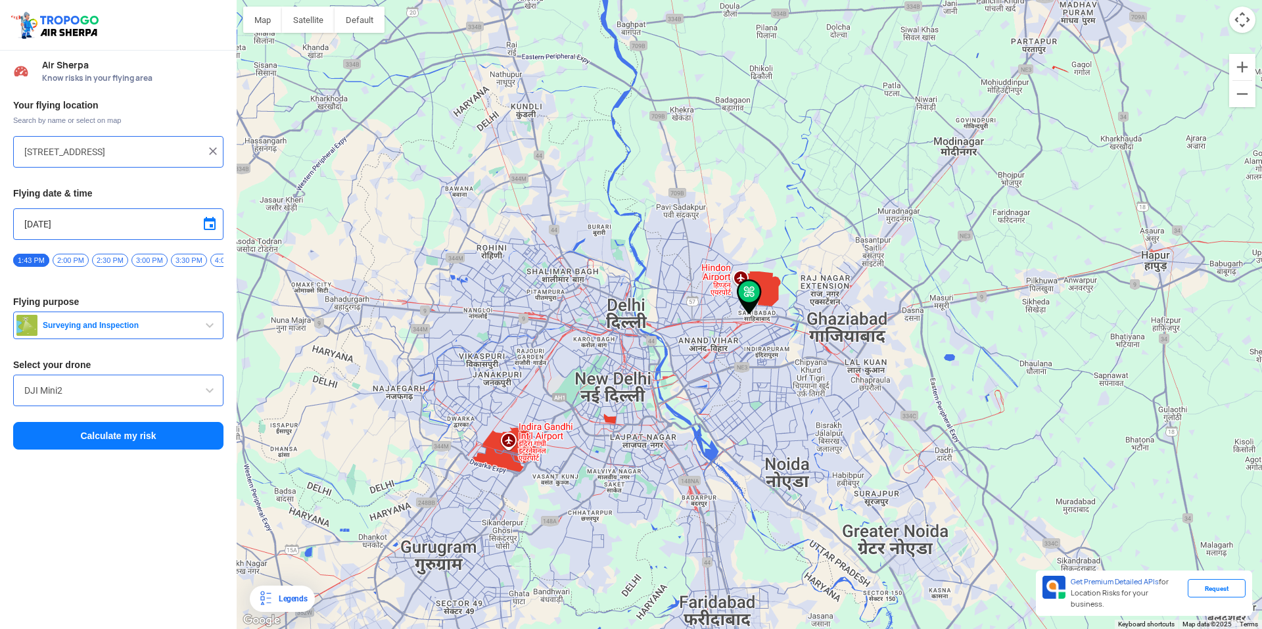
click at [207, 151] on img at bounding box center [212, 151] width 13 height 13
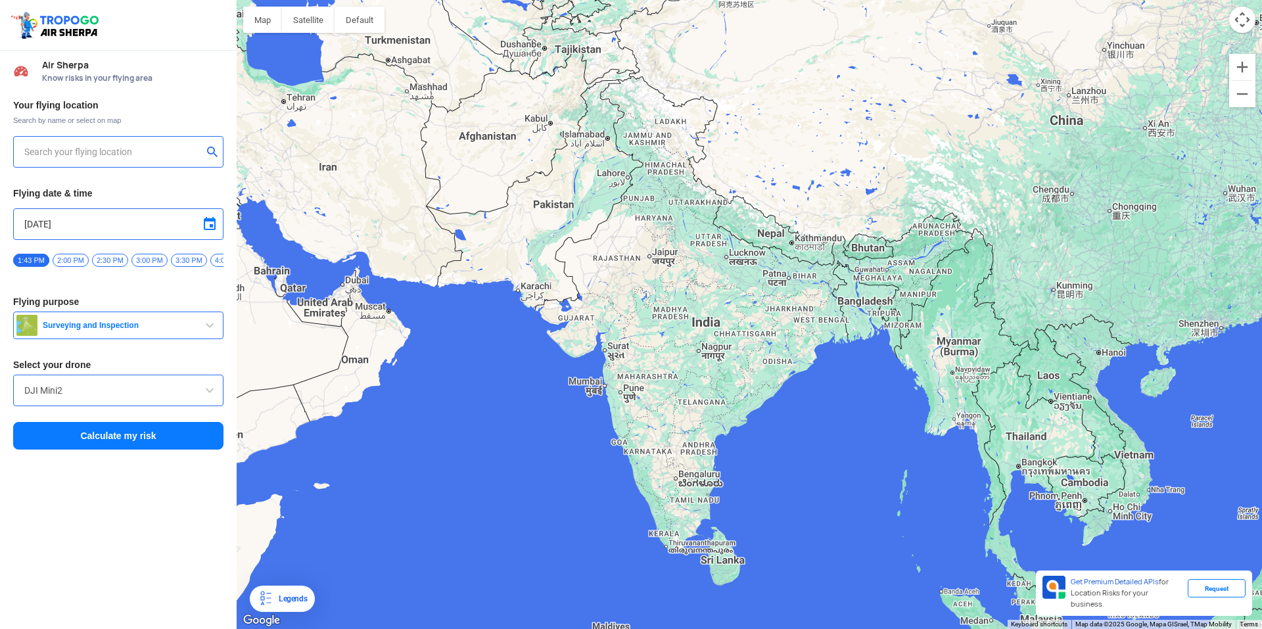
click at [141, 153] on input "text" at bounding box center [113, 152] width 178 height 16
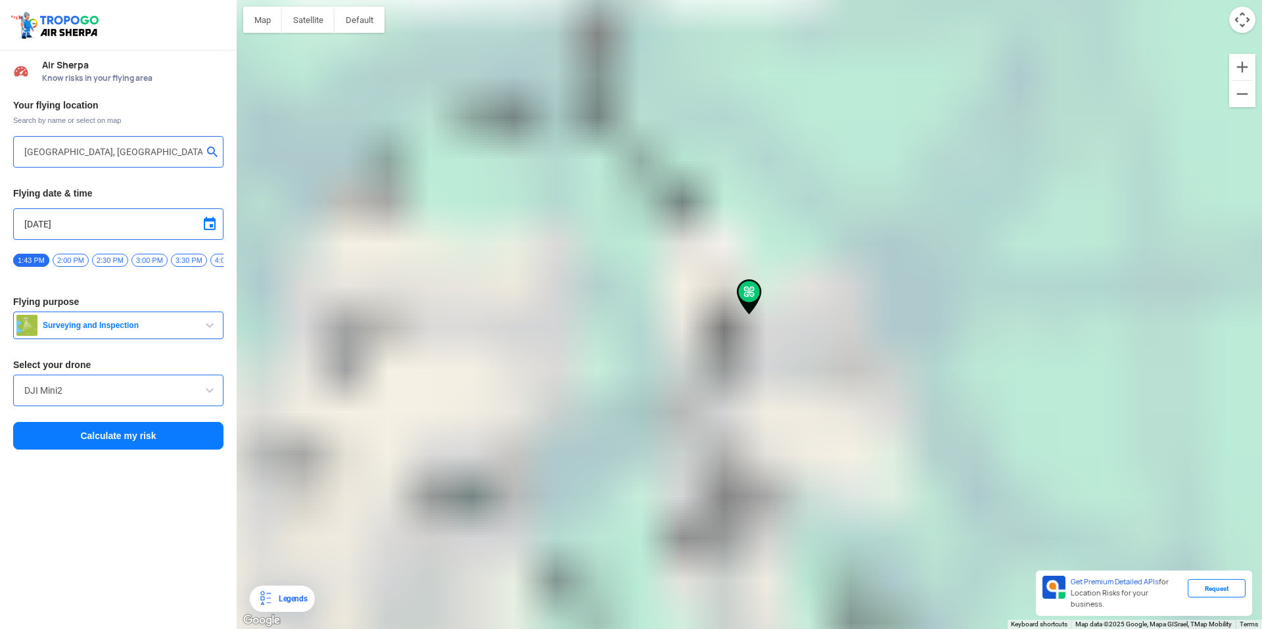
type input "Lohia Park, Lohia Pk Trak, Rajendra Nagar, Sahibabad, Ghaziabad, Uttar Pradesh …"
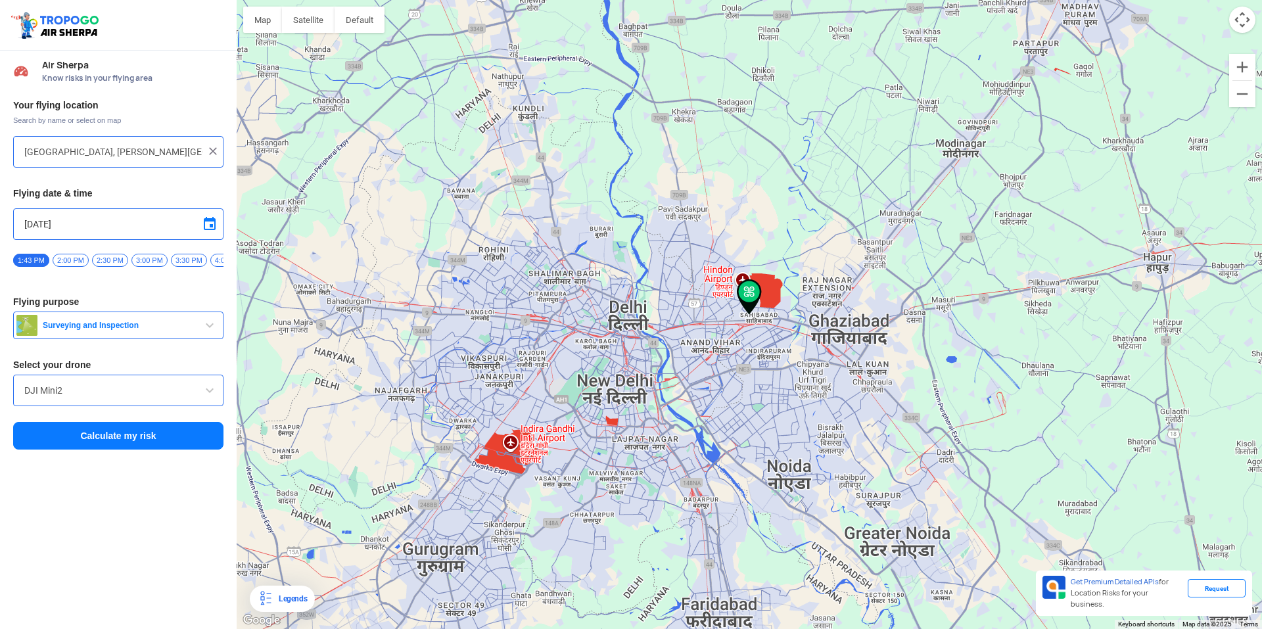
click at [179, 444] on button "Calculate my risk" at bounding box center [118, 436] width 210 height 28
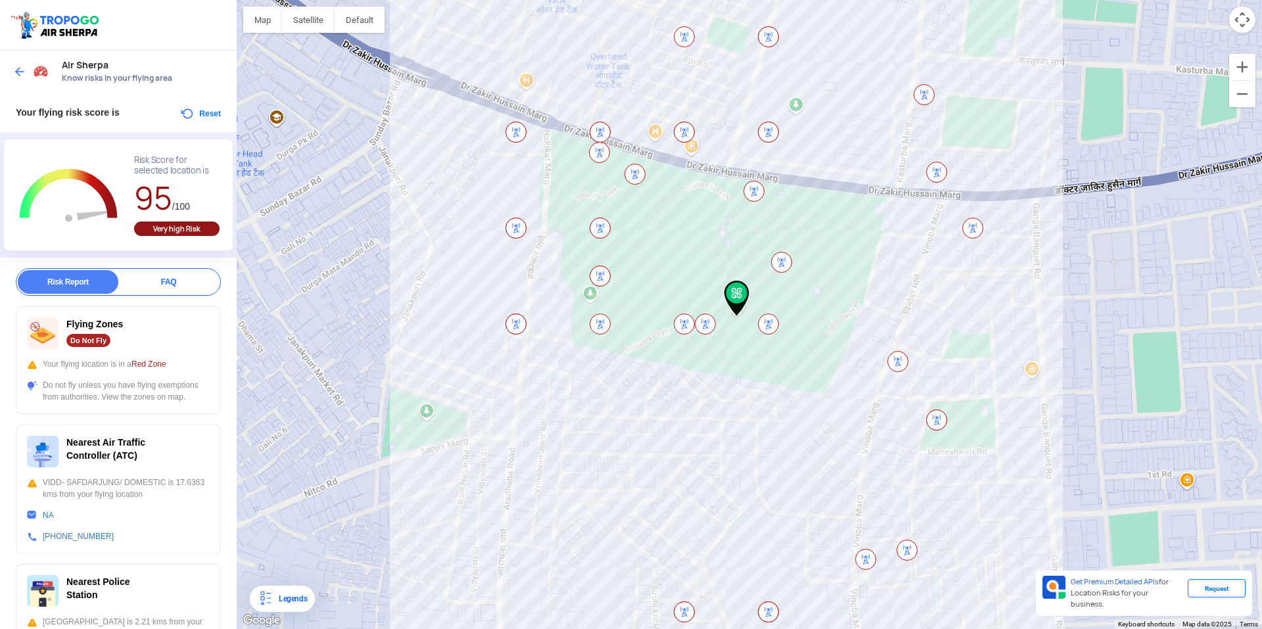
click at [513, 224] on img at bounding box center [516, 228] width 21 height 21
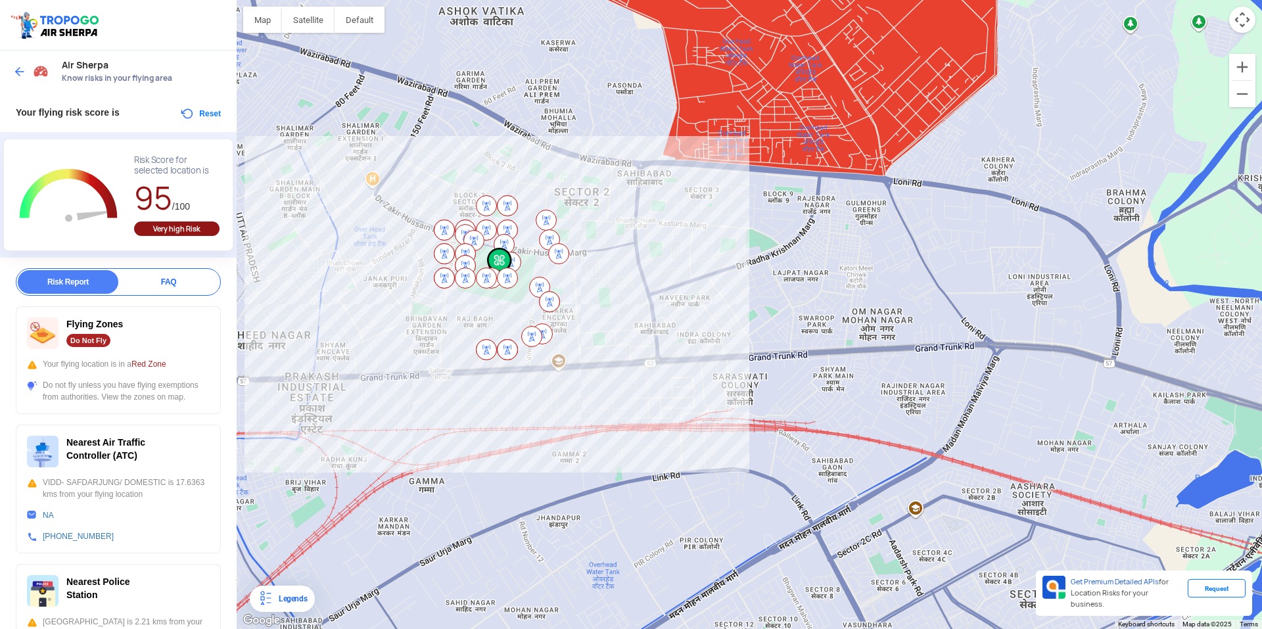
click at [22, 72] on img at bounding box center [19, 71] width 13 height 13
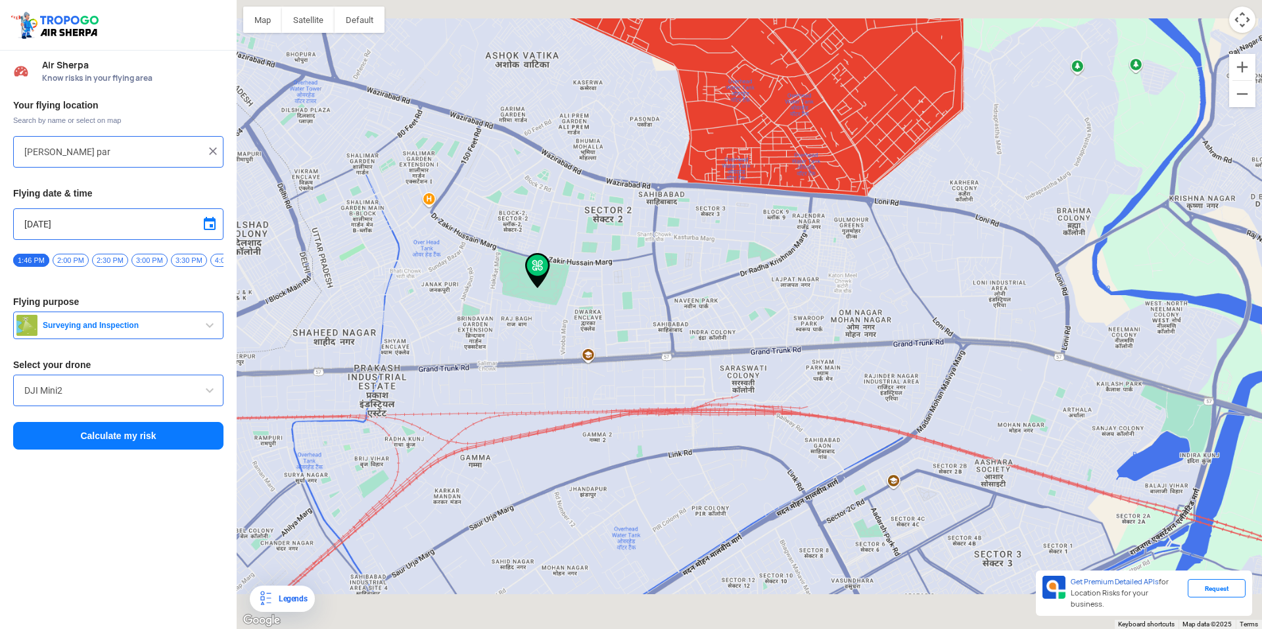
type input "Lohia Park, Lohia Pk Trak, Rajendra Nagar, Sahibabad, Ghaziabad, Uttar Pradesh …"
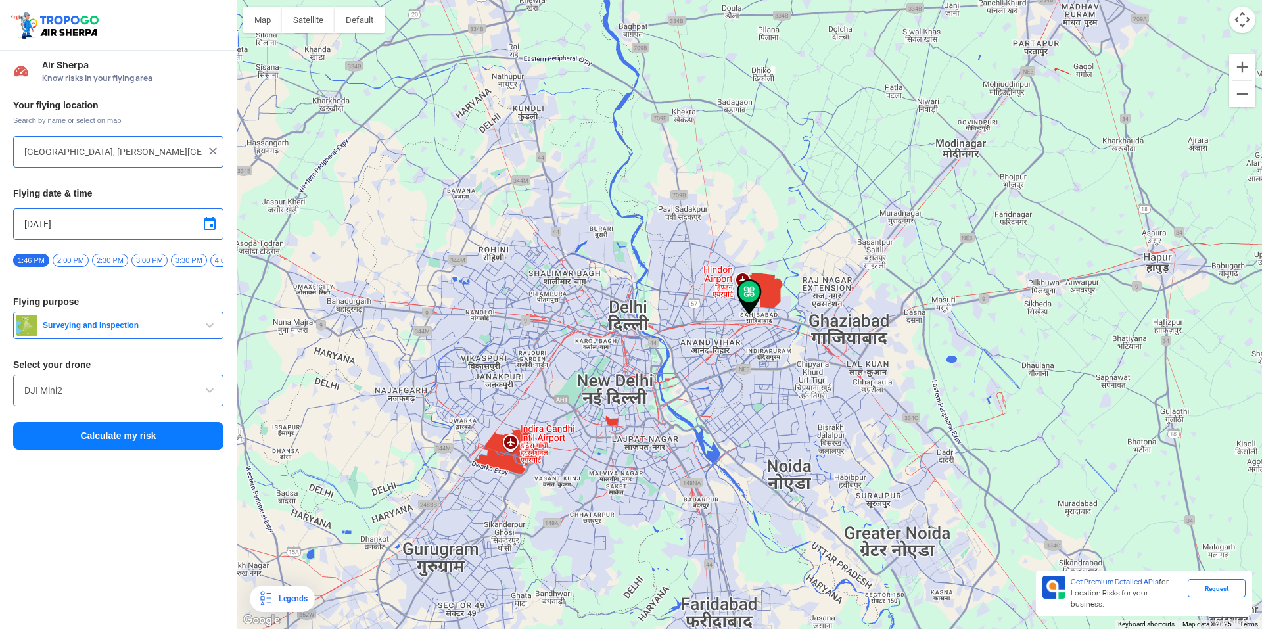
click at [216, 151] on img at bounding box center [212, 151] width 13 height 13
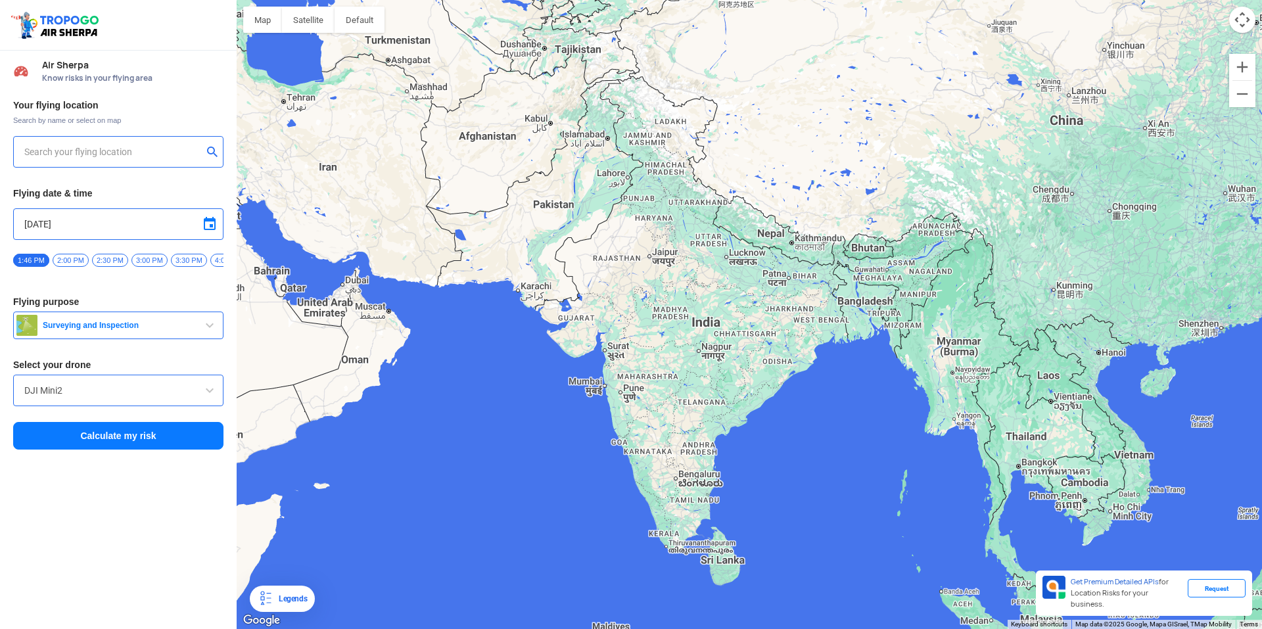
click at [131, 157] on input "text" at bounding box center [113, 152] width 178 height 16
paste input "[STREET_ADDRESS]"
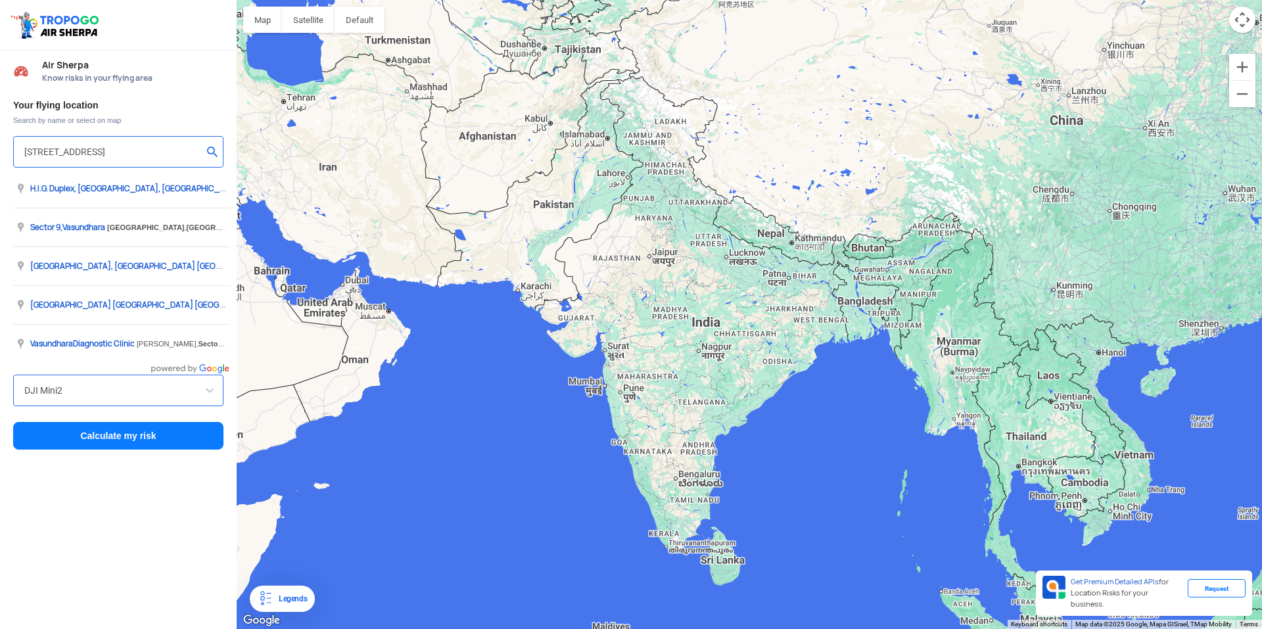
type input "[STREET_ADDRESS]"
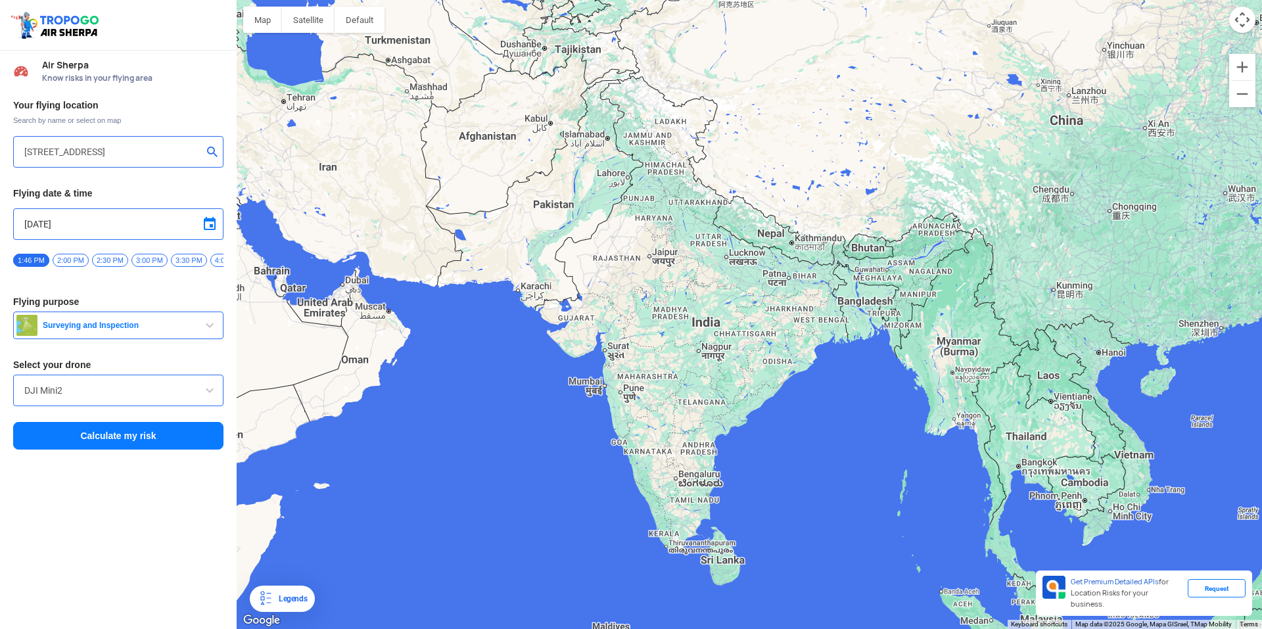
scroll to position [0, 0]
click at [143, 443] on button "Calculate my risk" at bounding box center [118, 436] width 210 height 28
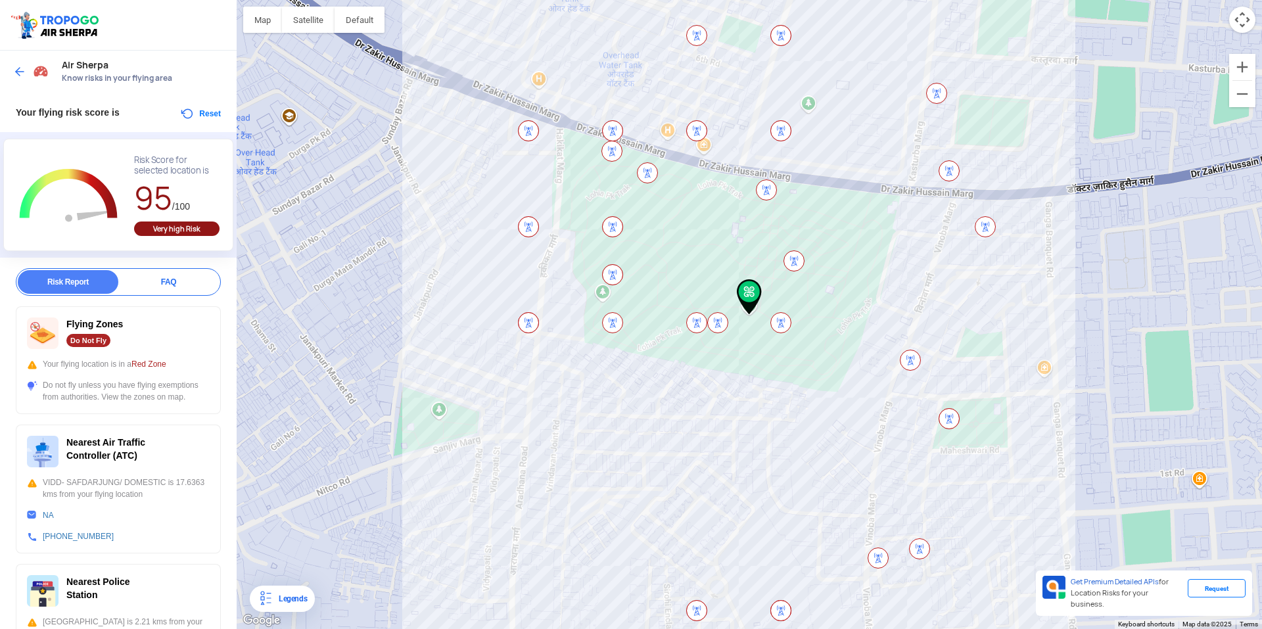
click at [12, 64] on div "Air Sherpa Know risks in your flying area" at bounding box center [118, 72] width 237 height 42
click at [19, 65] on img at bounding box center [19, 71] width 13 height 13
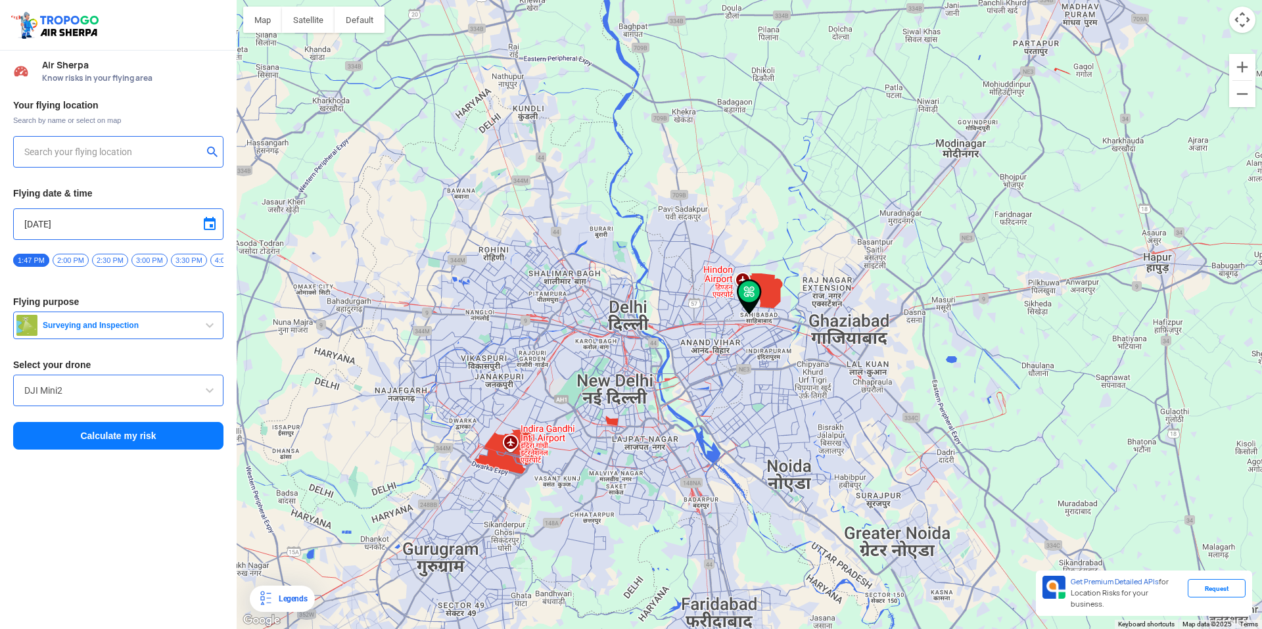
click at [120, 156] on input "text" at bounding box center [113, 152] width 178 height 16
paste input "[STREET_ADDRESS]"
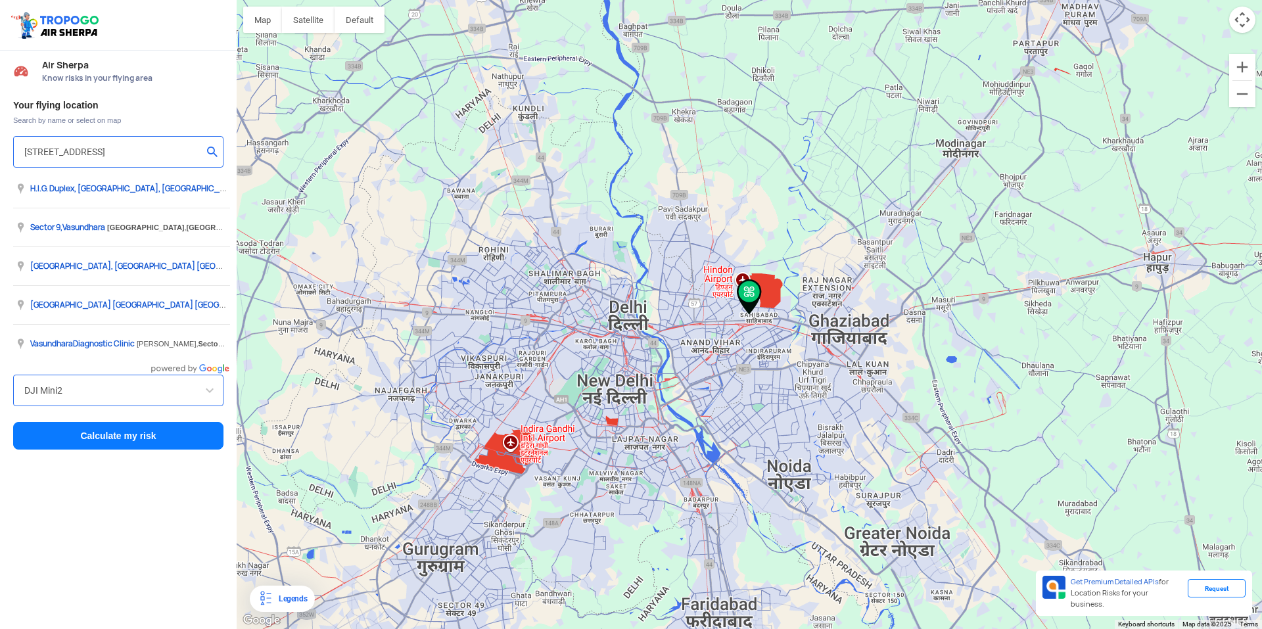
click at [66, 151] on input "[STREET_ADDRESS]" at bounding box center [113, 152] width 178 height 16
click at [41, 153] on input "[STREET_ADDRESS]" at bounding box center [113, 152] width 178 height 16
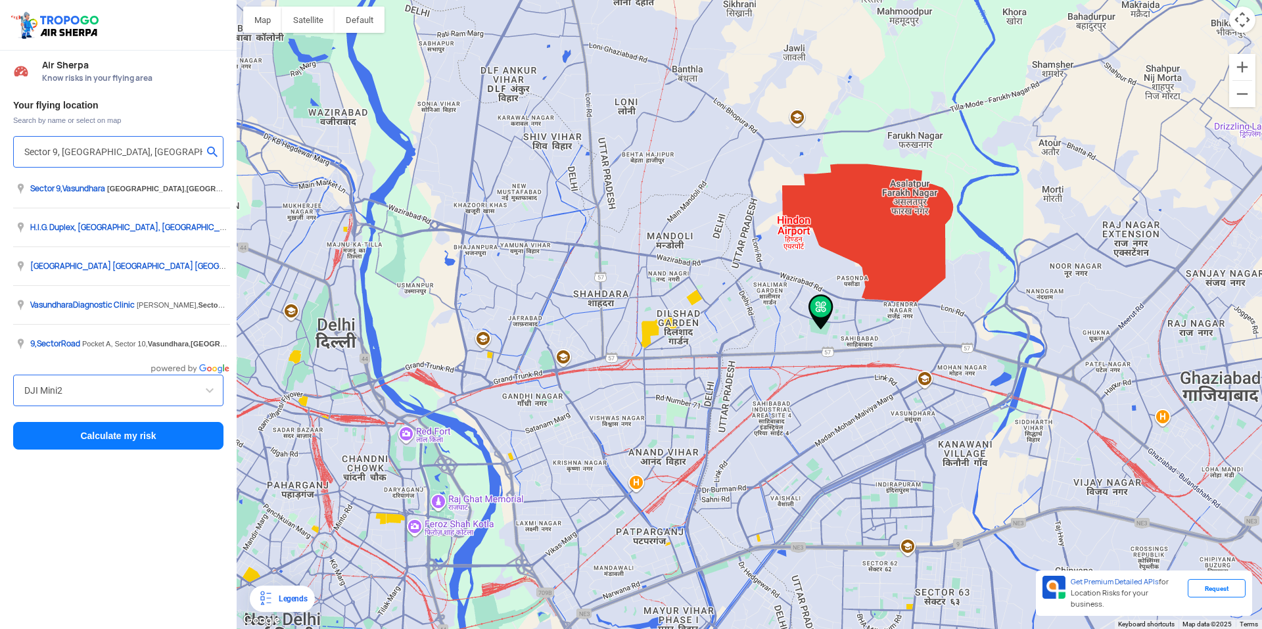
type input "Sector 9, Vasundhara, Ghaziabad, Uttar Pradesh 201012"
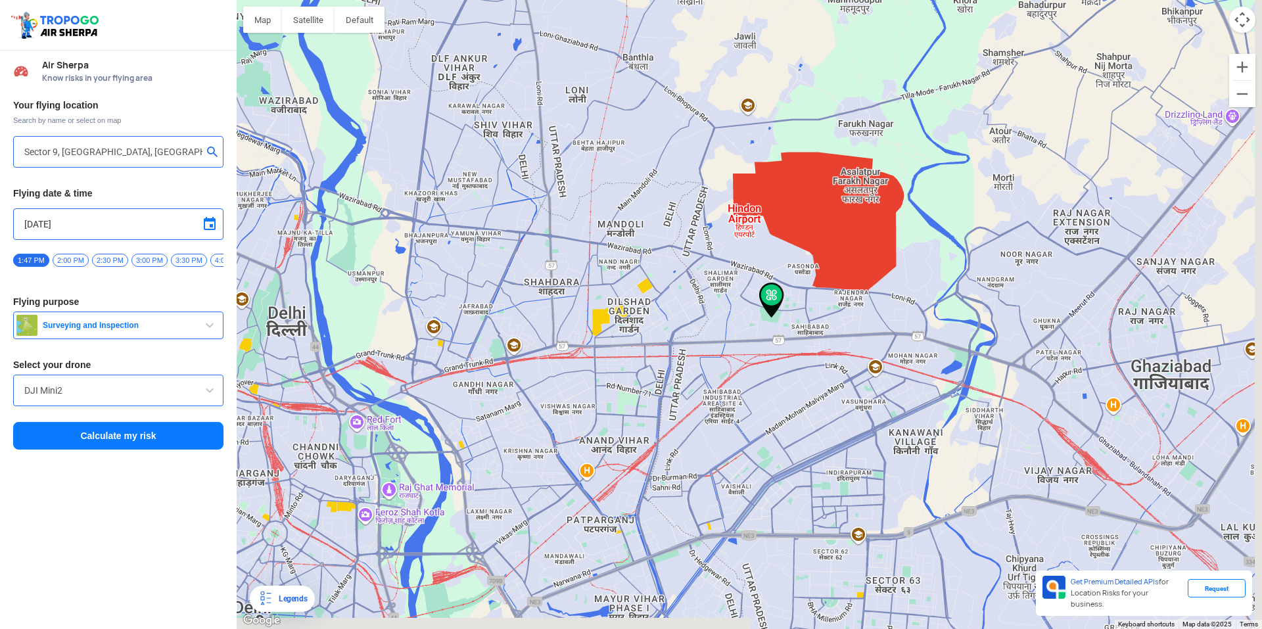
drag, startPoint x: 818, startPoint y: 320, endPoint x: 752, endPoint y: 322, distance: 65.8
click at [772, 310] on img at bounding box center [771, 301] width 25 height 36
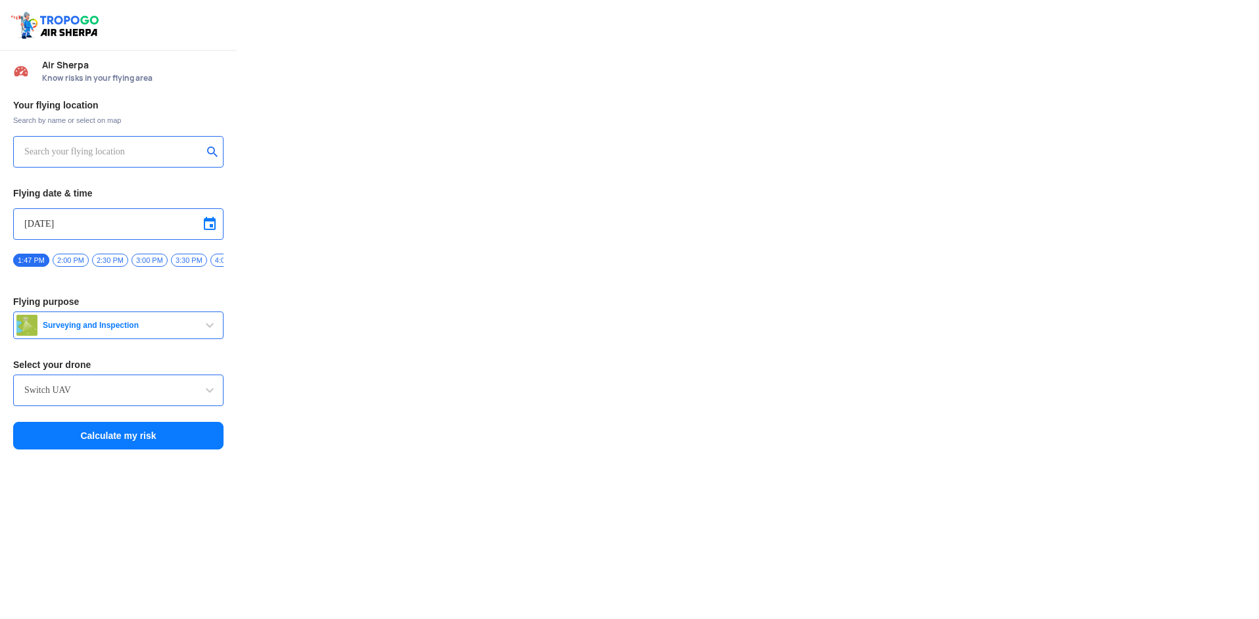
click at [100, 149] on input "text" at bounding box center [113, 152] width 178 height 16
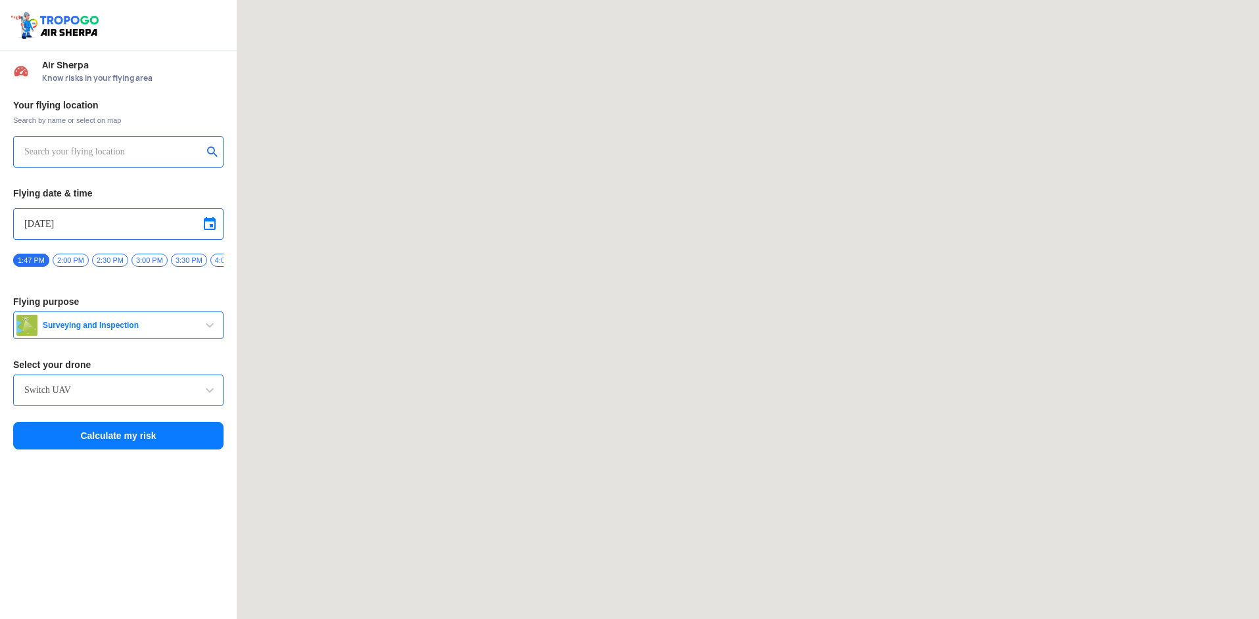
paste input "[STREET_ADDRESS]"
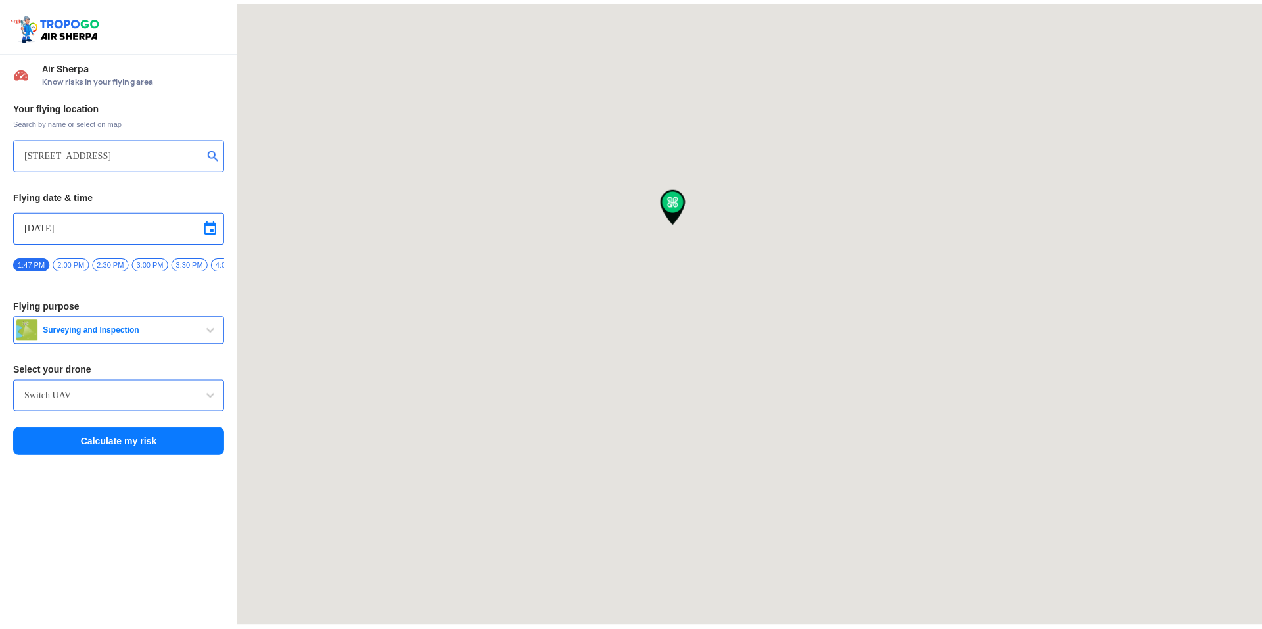
scroll to position [0, 72]
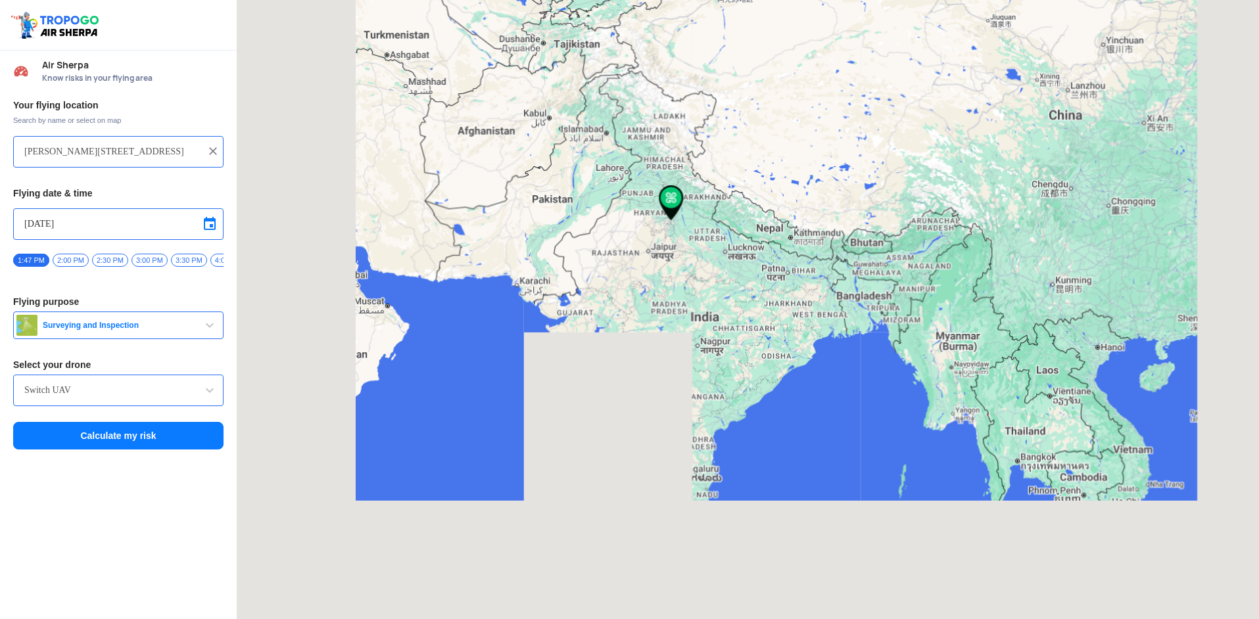
type input "[STREET_ADDRESS]"
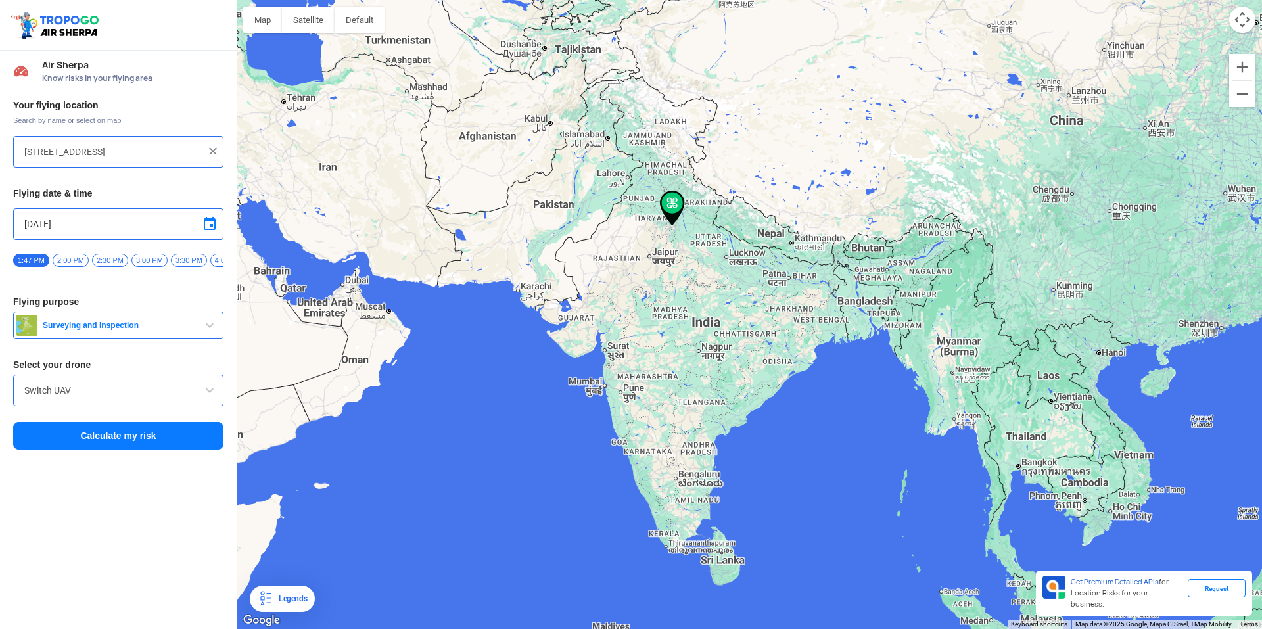
scroll to position [0, 0]
click at [167, 433] on button "Calculate my risk" at bounding box center [118, 436] width 210 height 28
